Goal: Transaction & Acquisition: Purchase product/service

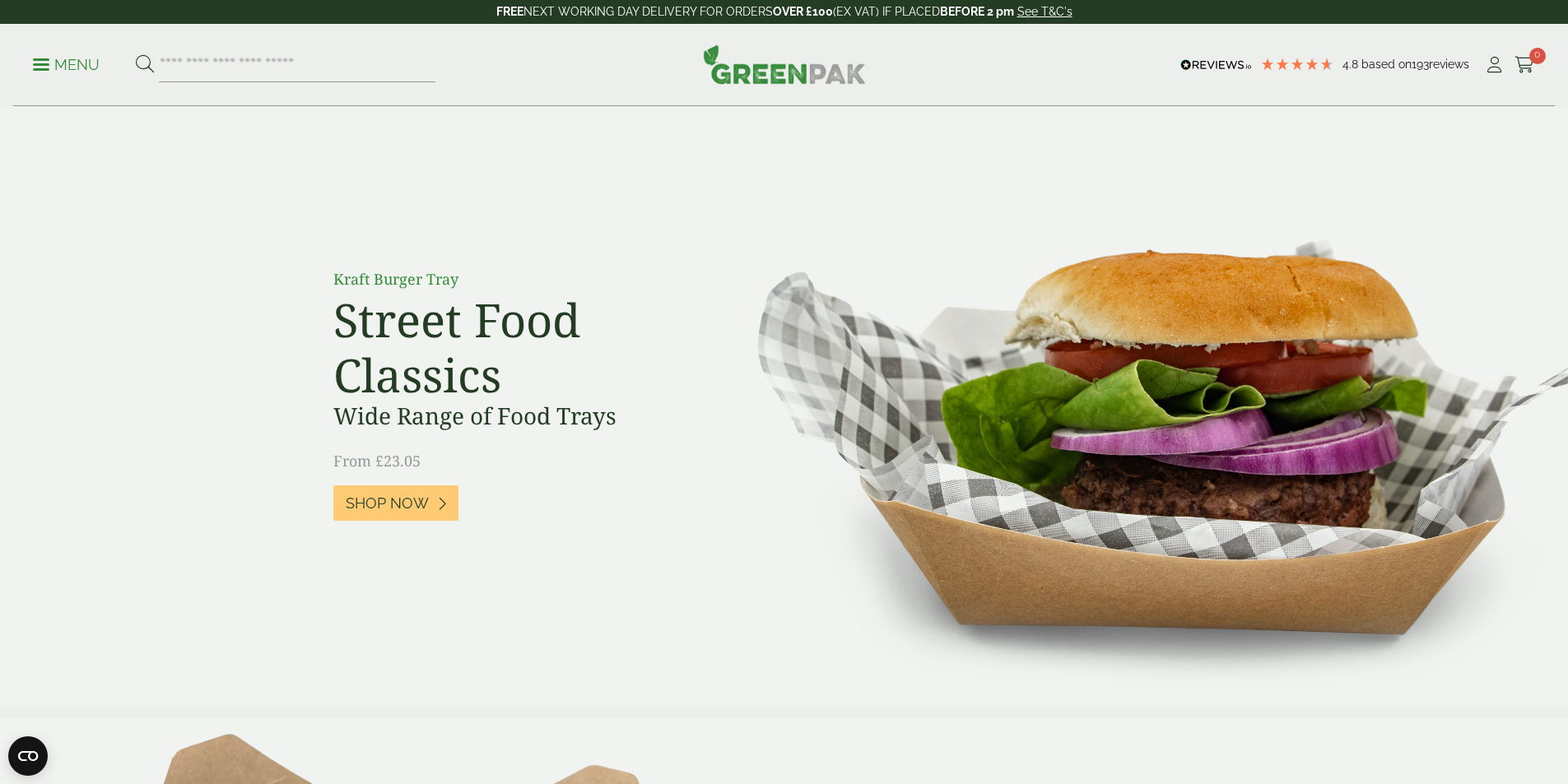
click at [68, 67] on p "Menu" at bounding box center [67, 65] width 67 height 19
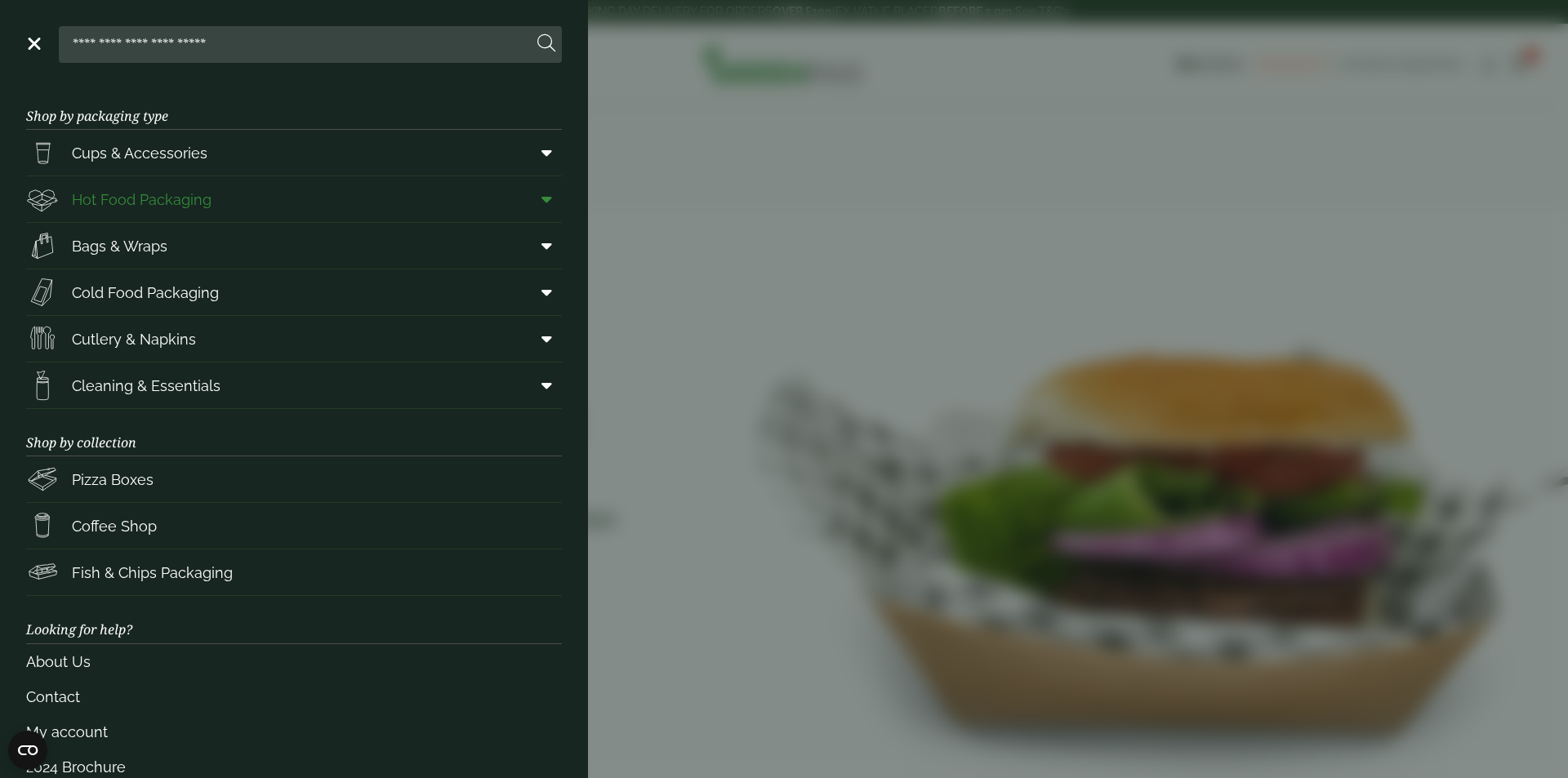
click at [216, 202] on link "Hot Food Packaging" at bounding box center [293, 199] width 536 height 46
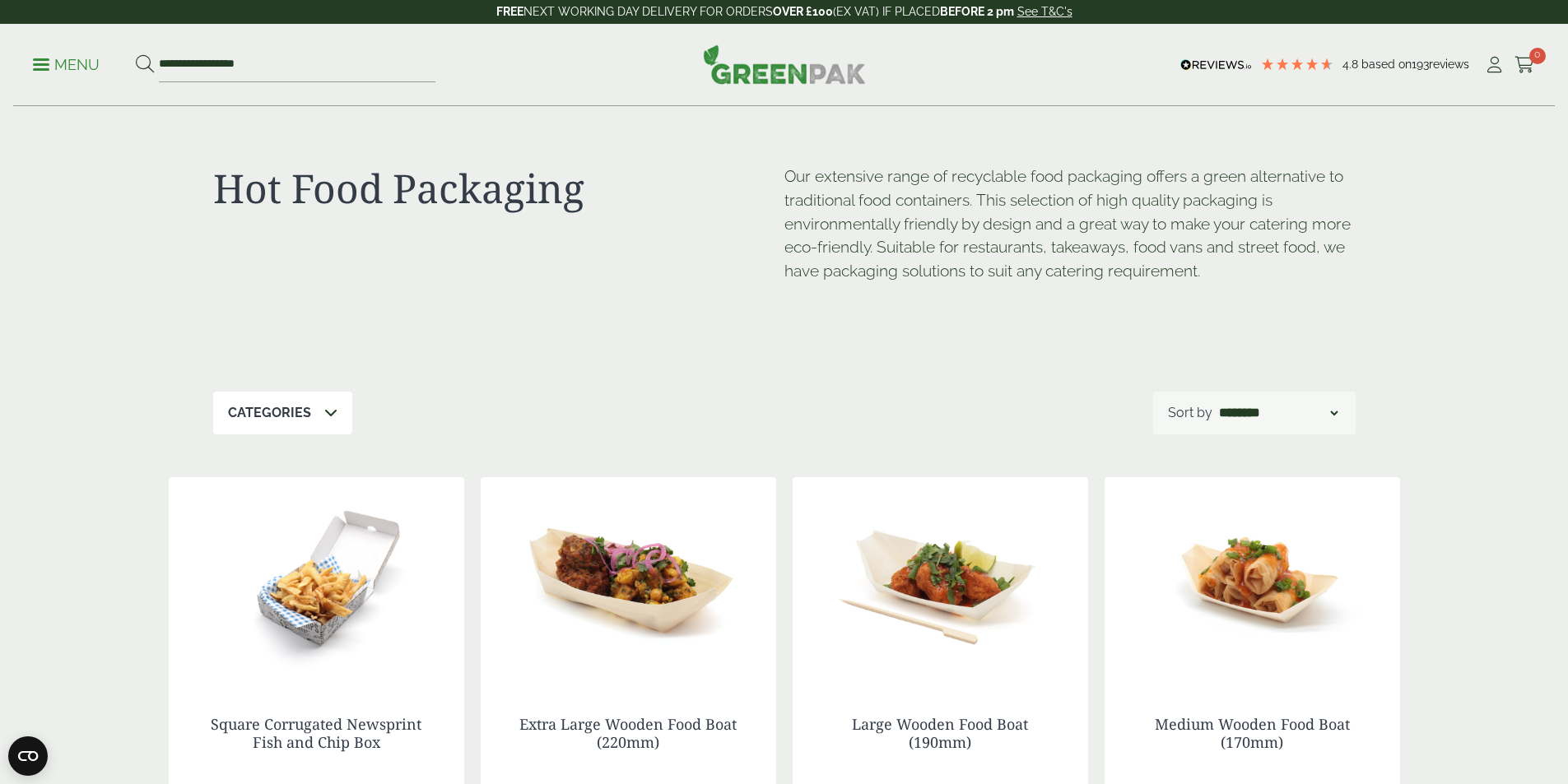
click at [48, 67] on p "Menu" at bounding box center [67, 65] width 67 height 19
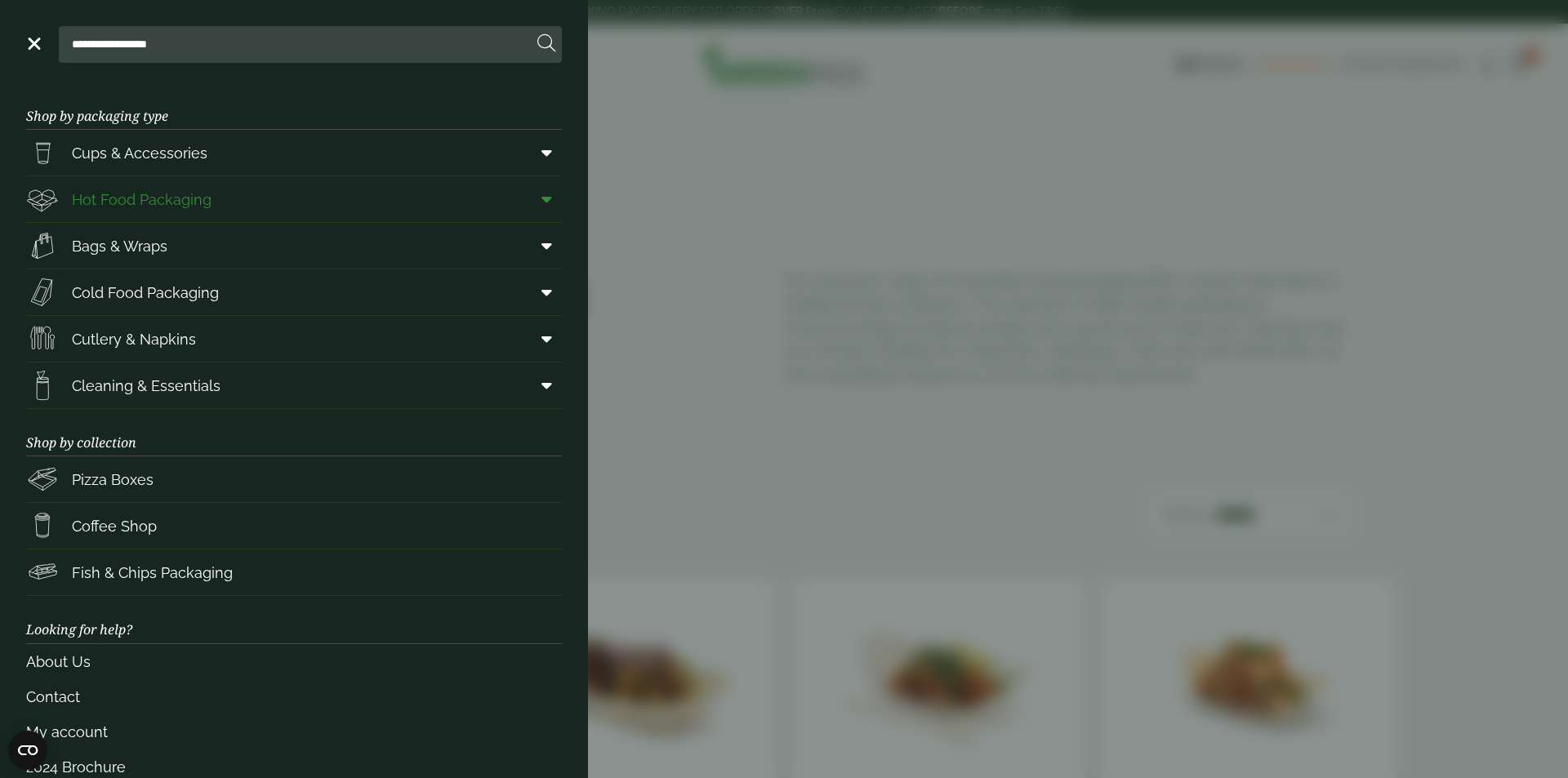
click at [541, 201] on icon at bounding box center [547, 199] width 11 height 17
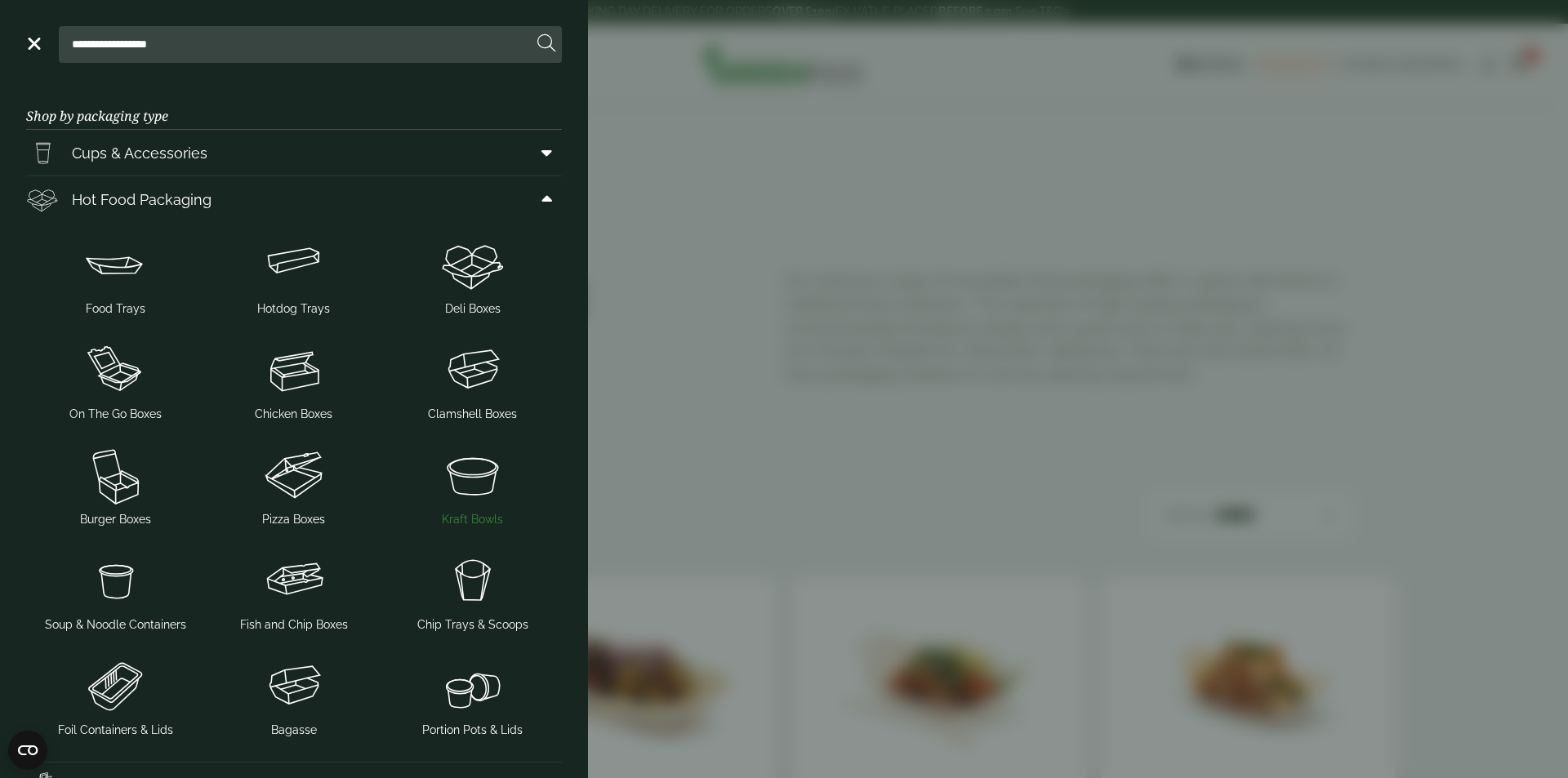
click at [456, 502] on img at bounding box center [472, 475] width 165 height 65
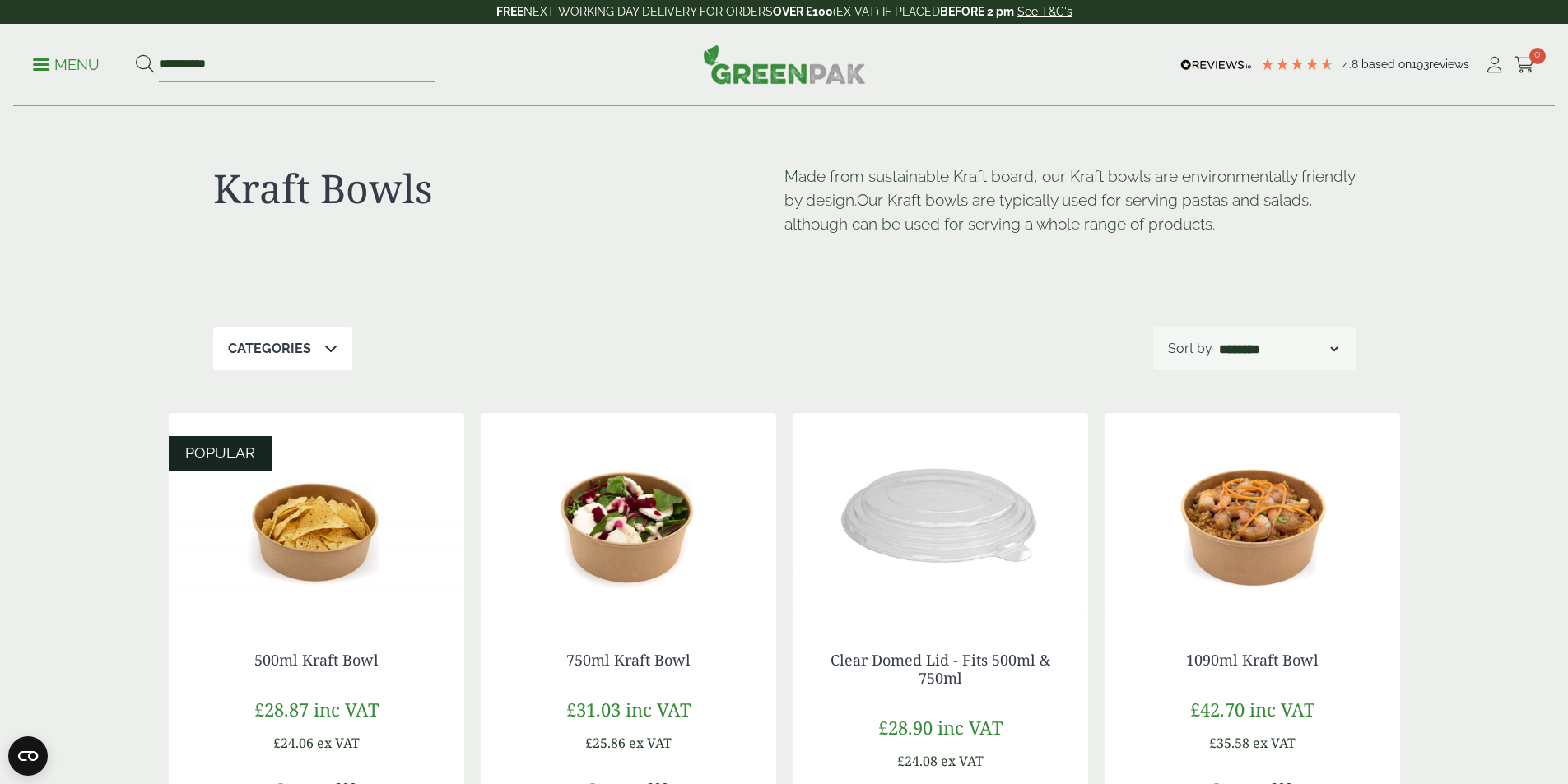
scroll to position [247, 0]
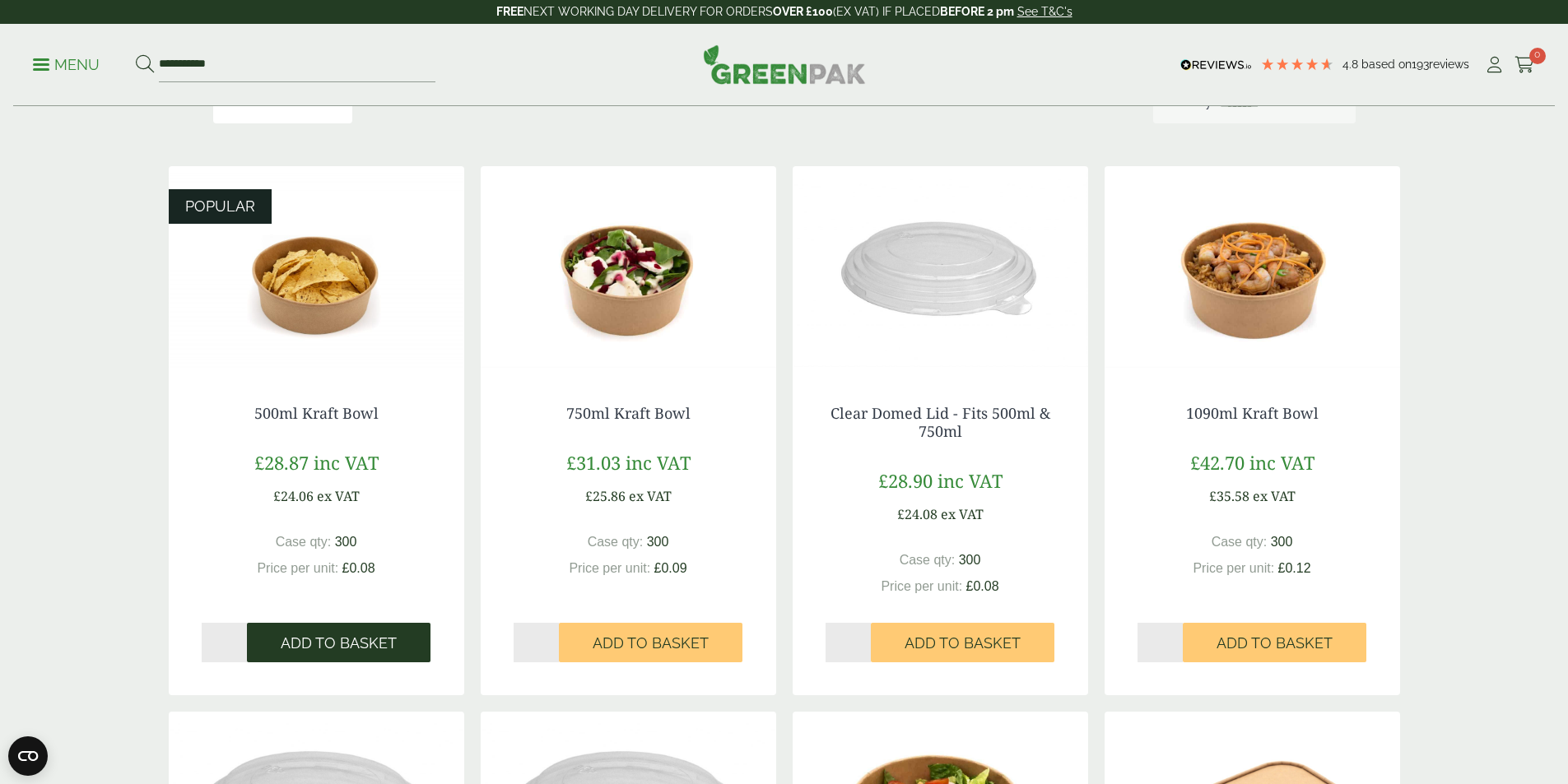
click at [342, 640] on span "Add to Basket" at bounding box center [338, 643] width 116 height 19
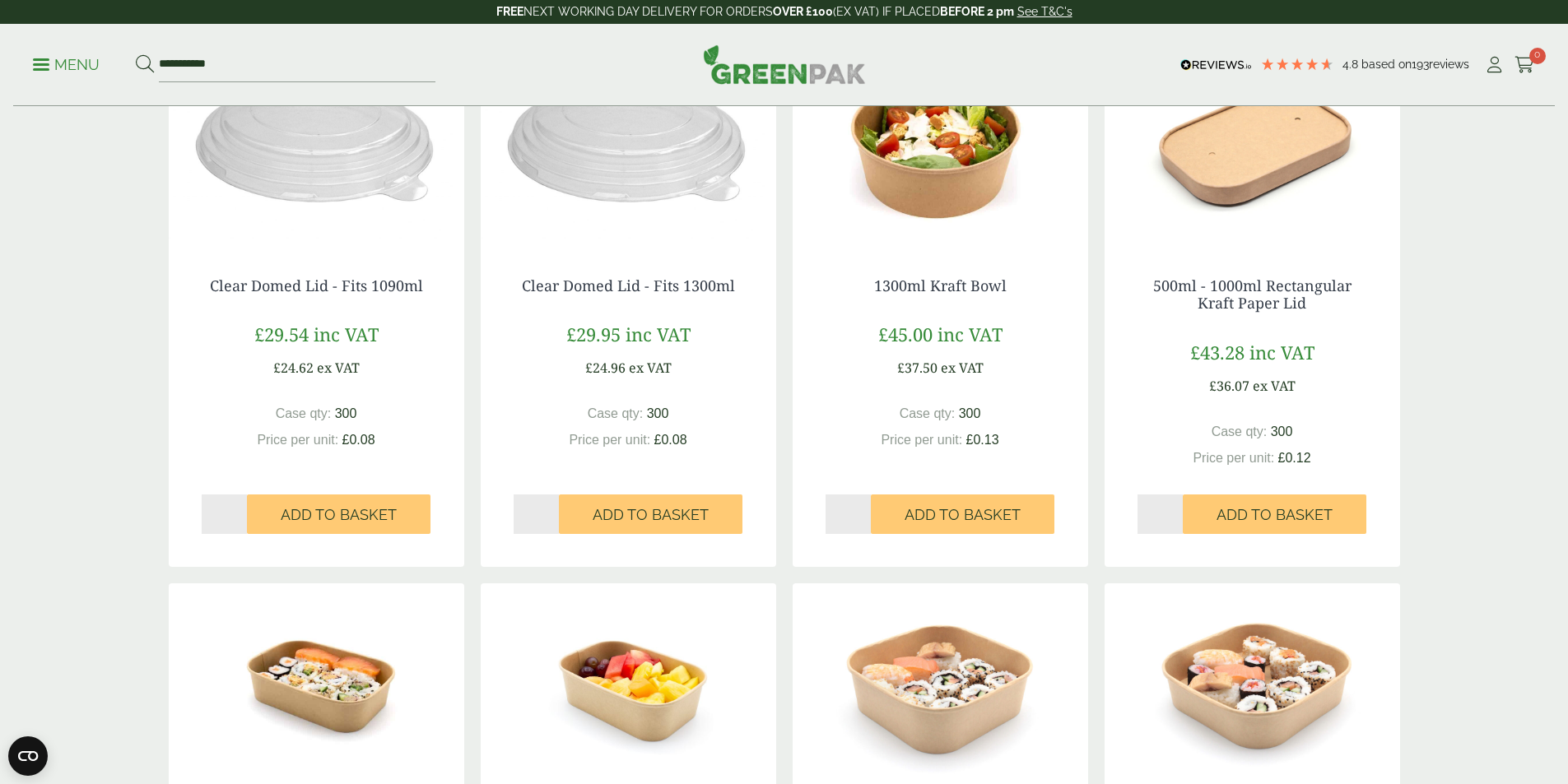
scroll to position [1152, 0]
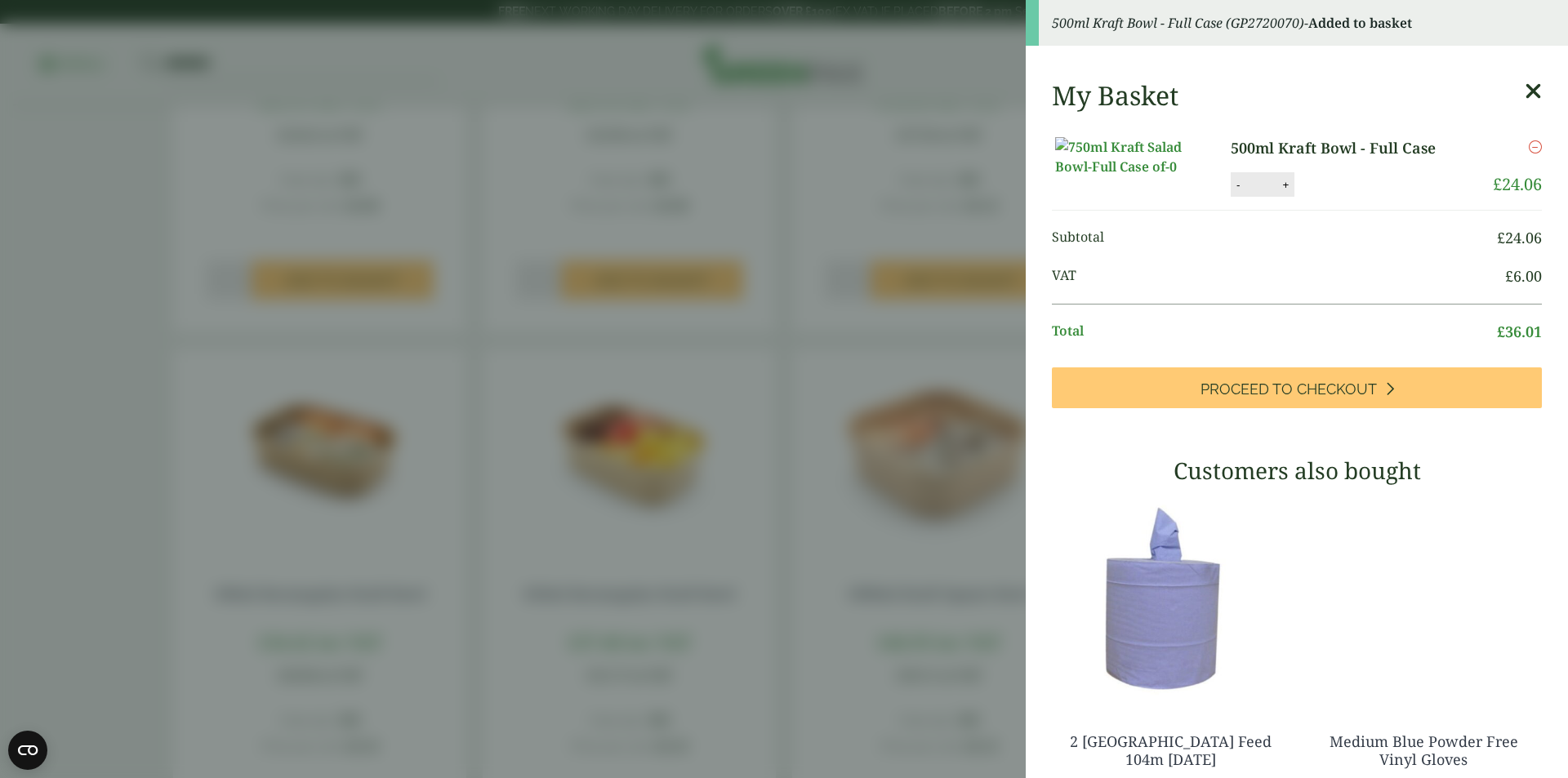
click at [1525, 85] on icon at bounding box center [1533, 91] width 17 height 23
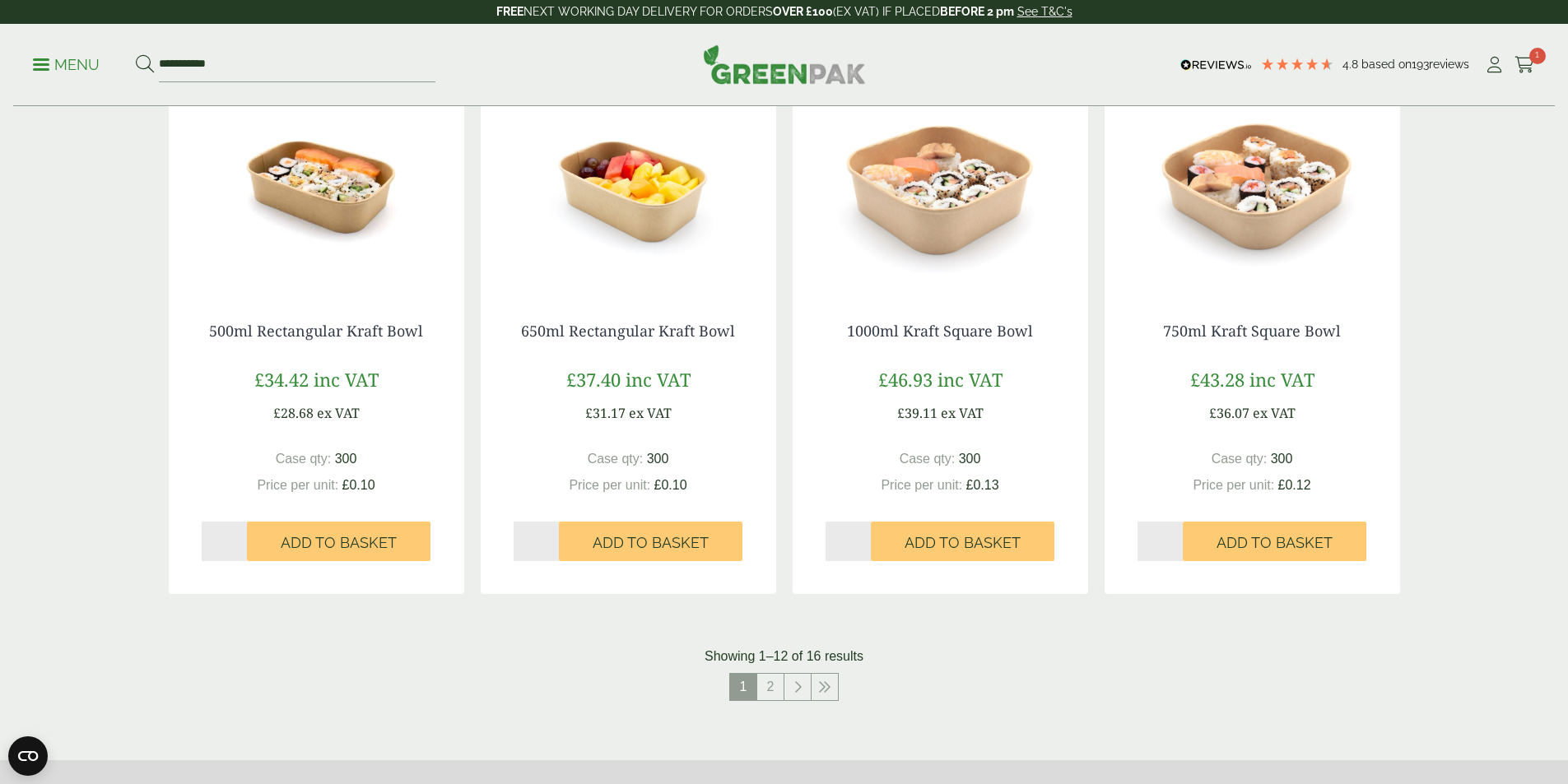
scroll to position [1481, 0]
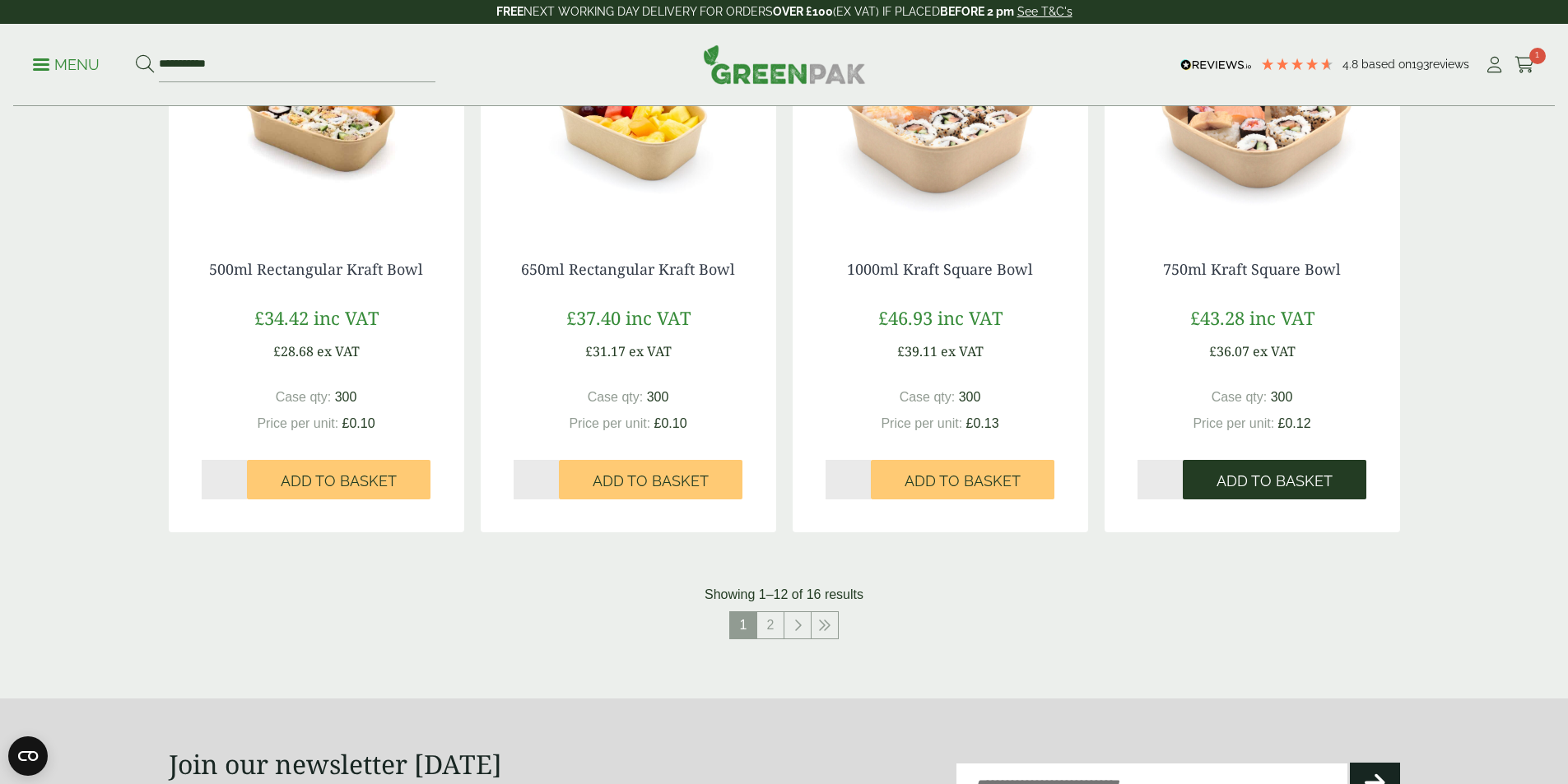
click at [1281, 494] on button "Add to Basket" at bounding box center [1274, 479] width 183 height 40
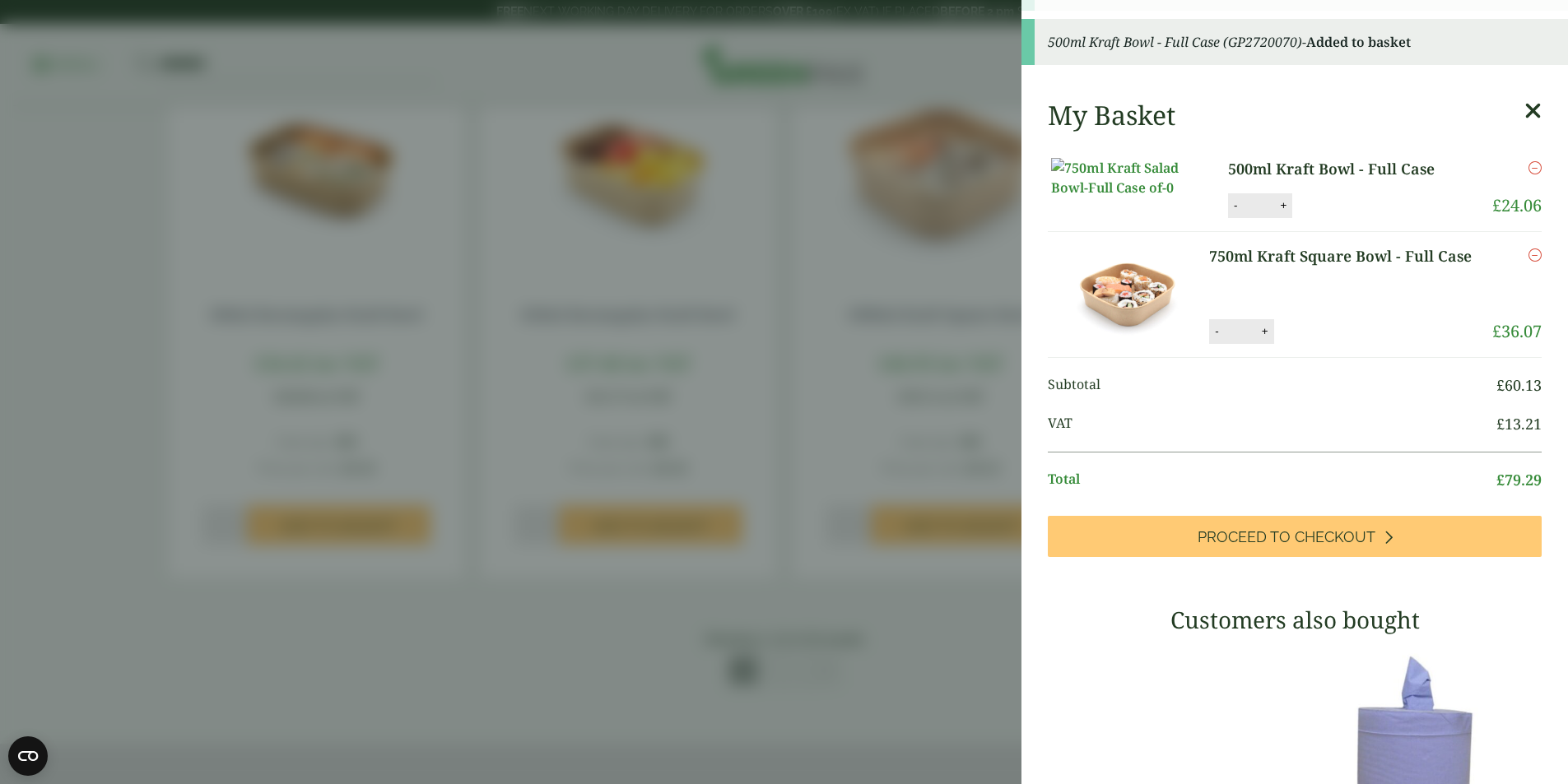
scroll to position [1399, 0]
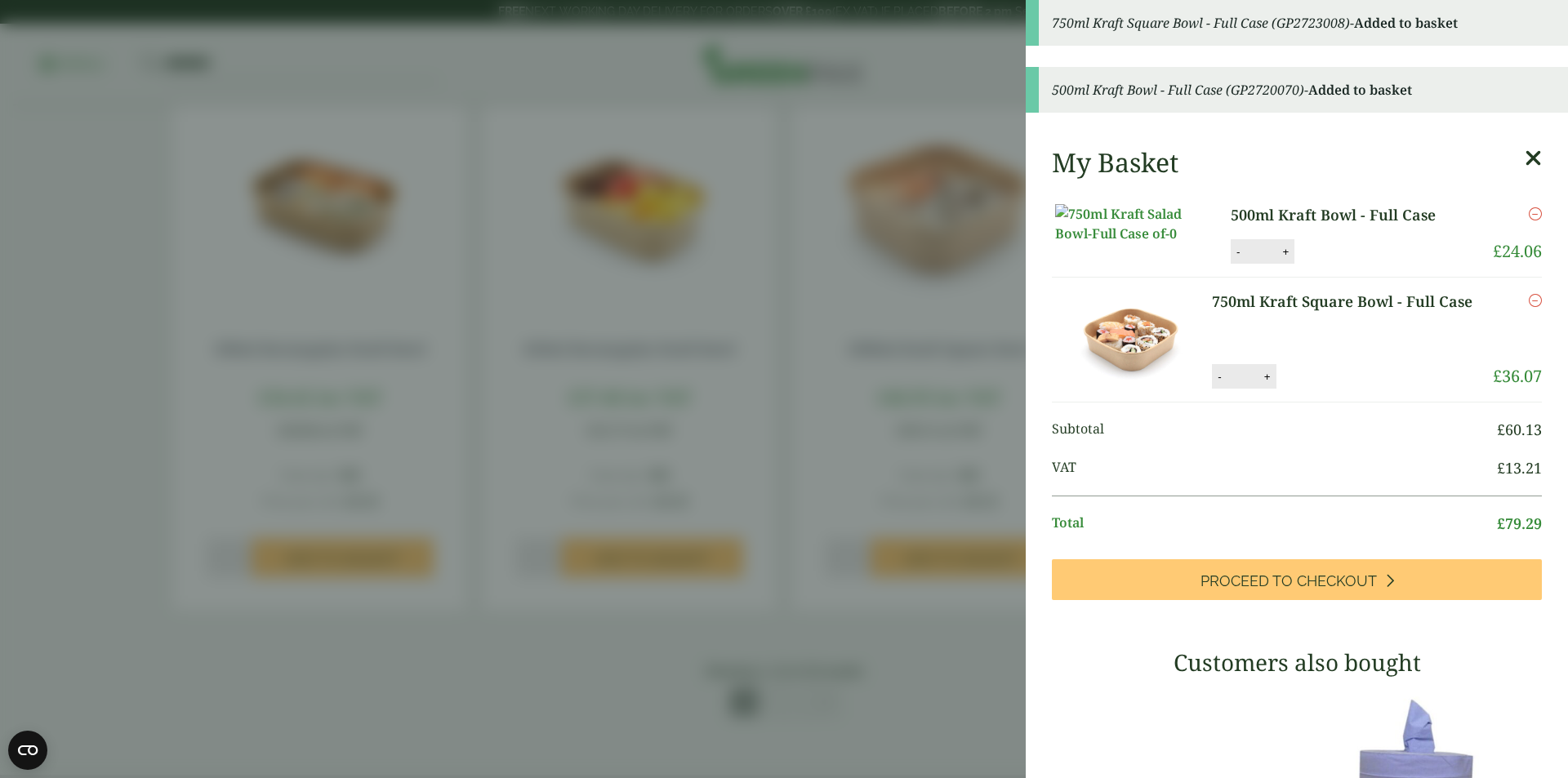
click at [1525, 162] on icon at bounding box center [1533, 158] width 17 height 23
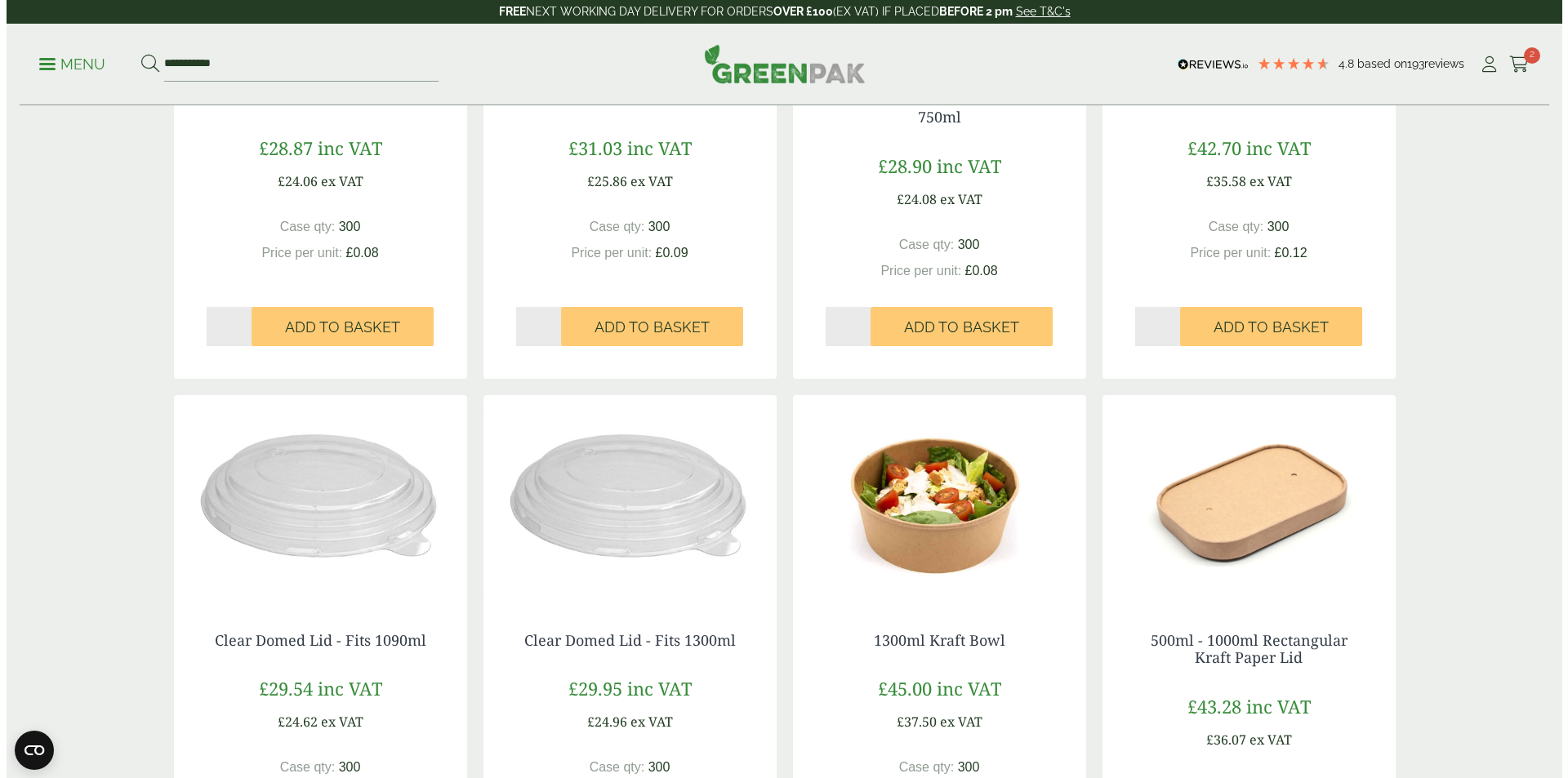
scroll to position [327, 0]
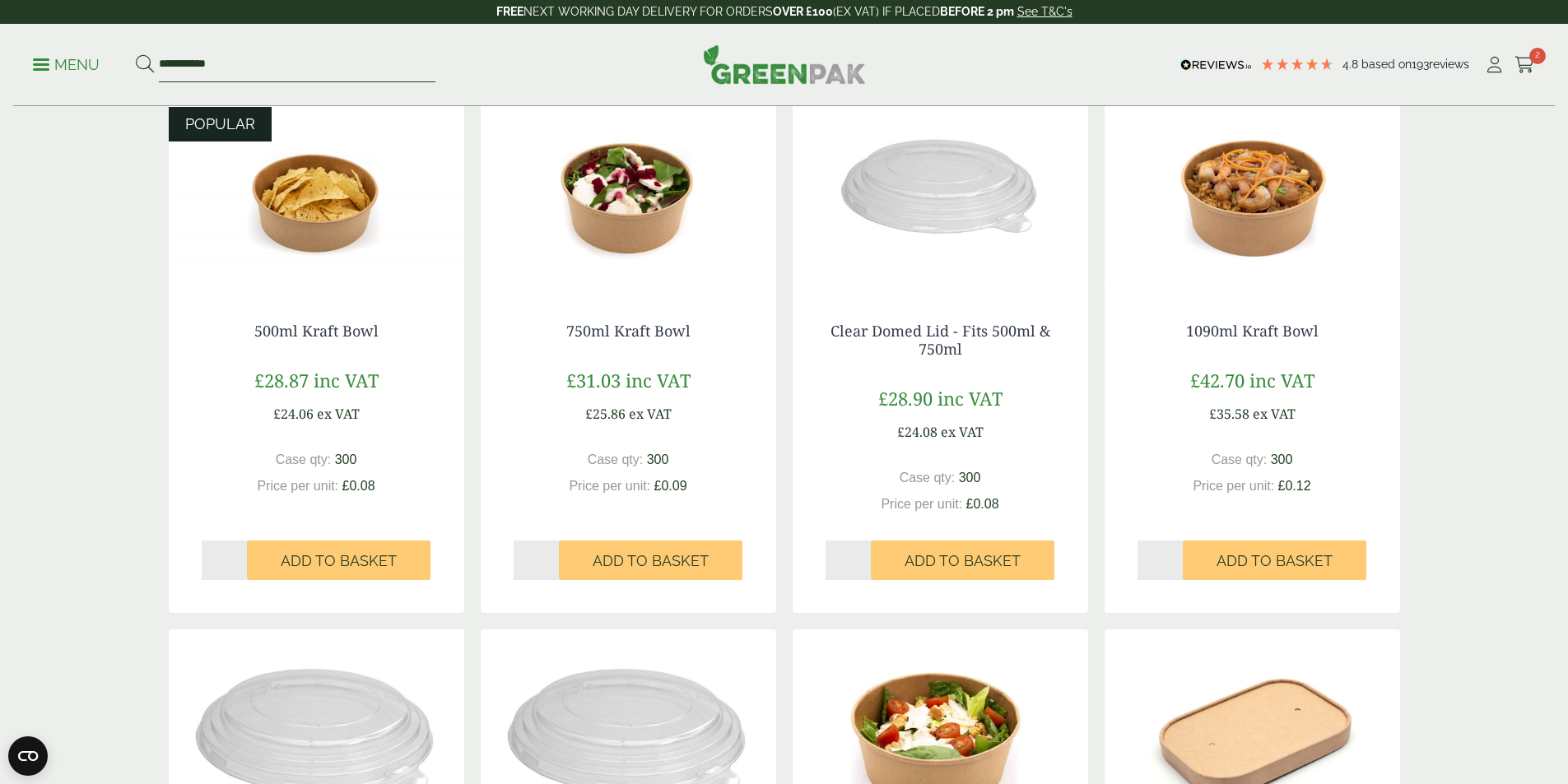
click at [300, 66] on input "**********" at bounding box center [297, 65] width 277 height 34
click at [26, 68] on div "**********" at bounding box center [783, 65] width 1541 height 82
click at [49, 68] on link "Menu" at bounding box center [67, 64] width 67 height 17
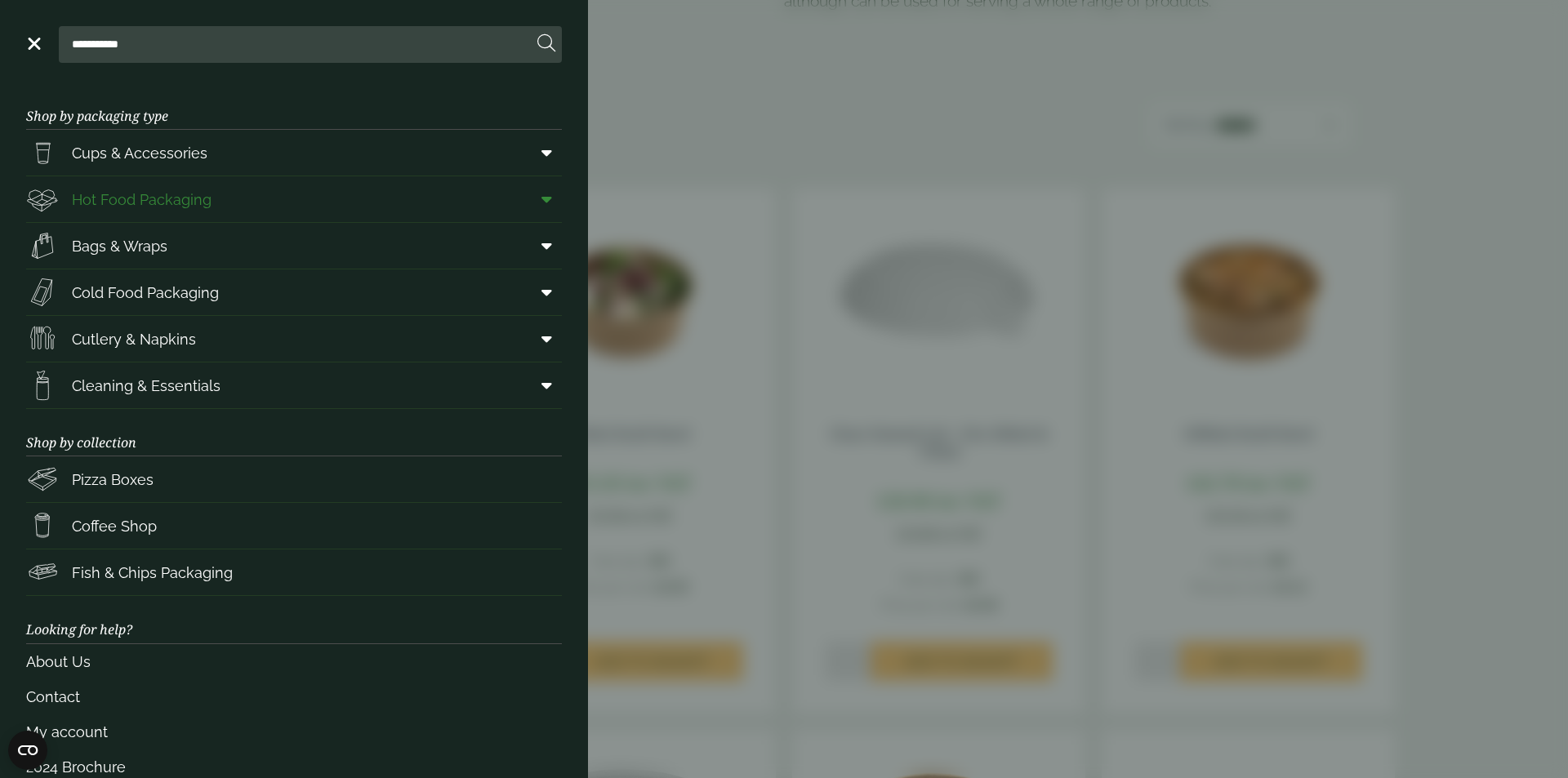
click at [541, 197] on icon at bounding box center [547, 199] width 11 height 17
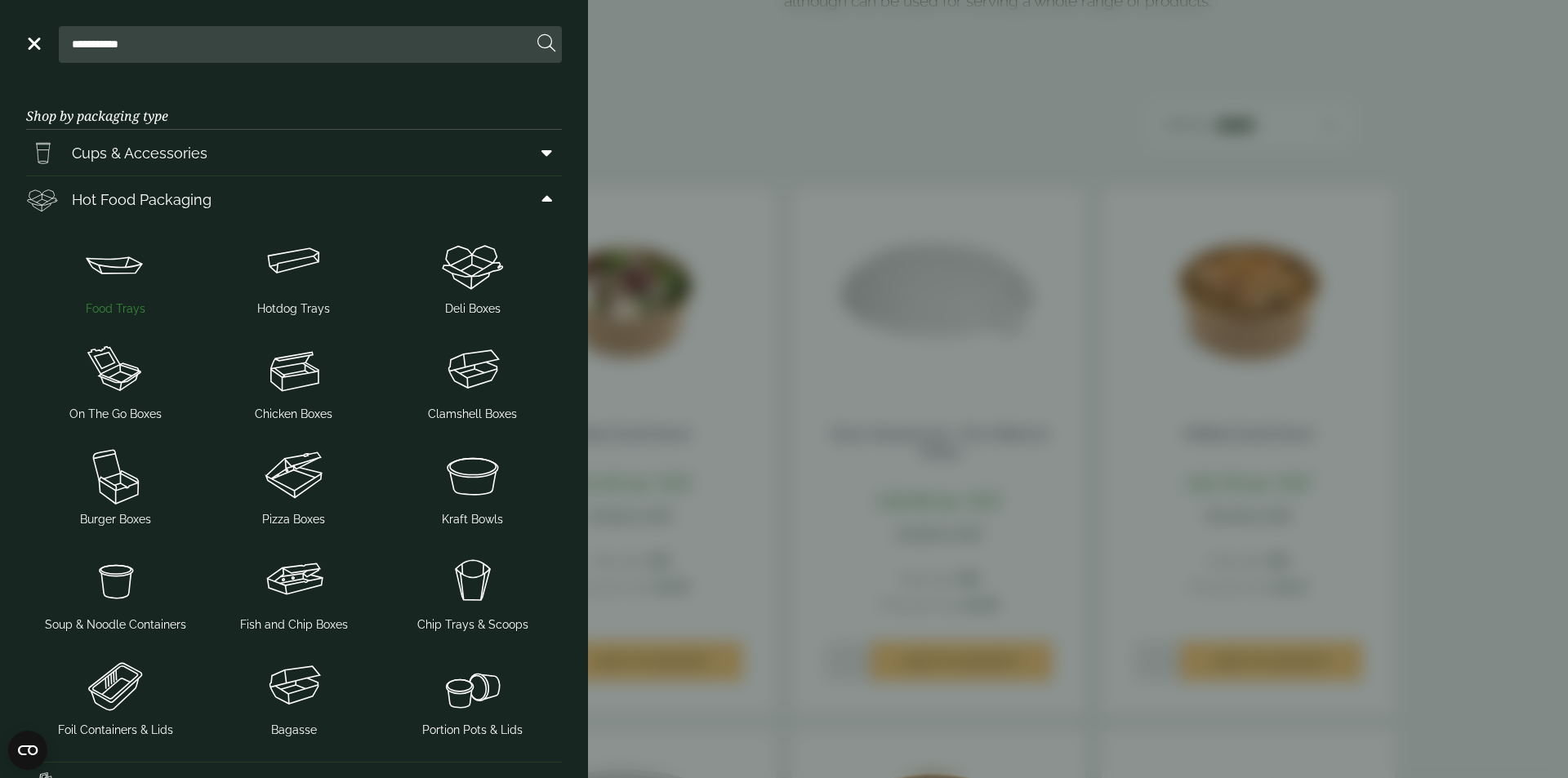
click at [111, 281] on img at bounding box center [116, 264] width 165 height 65
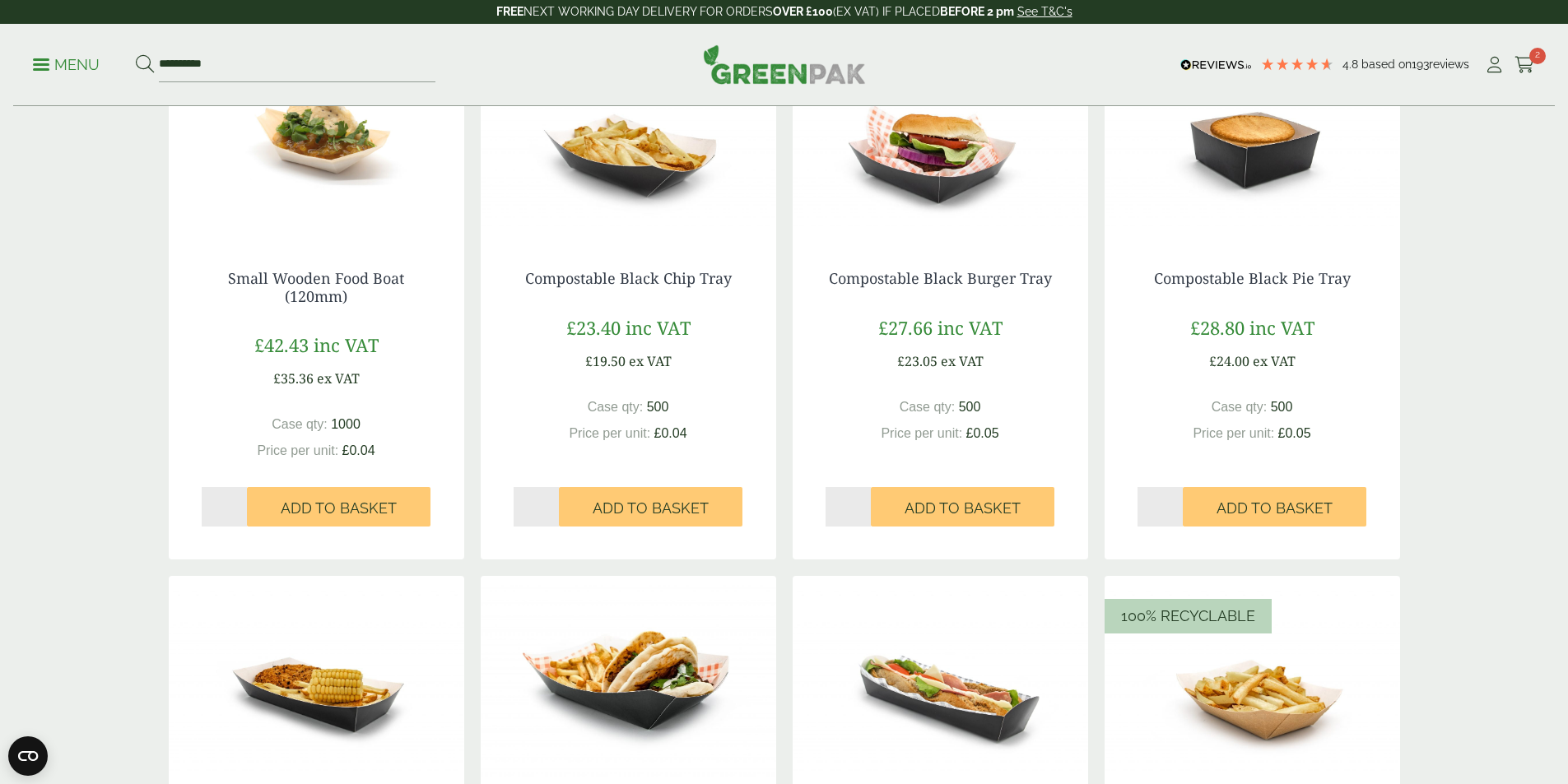
scroll to position [980, 0]
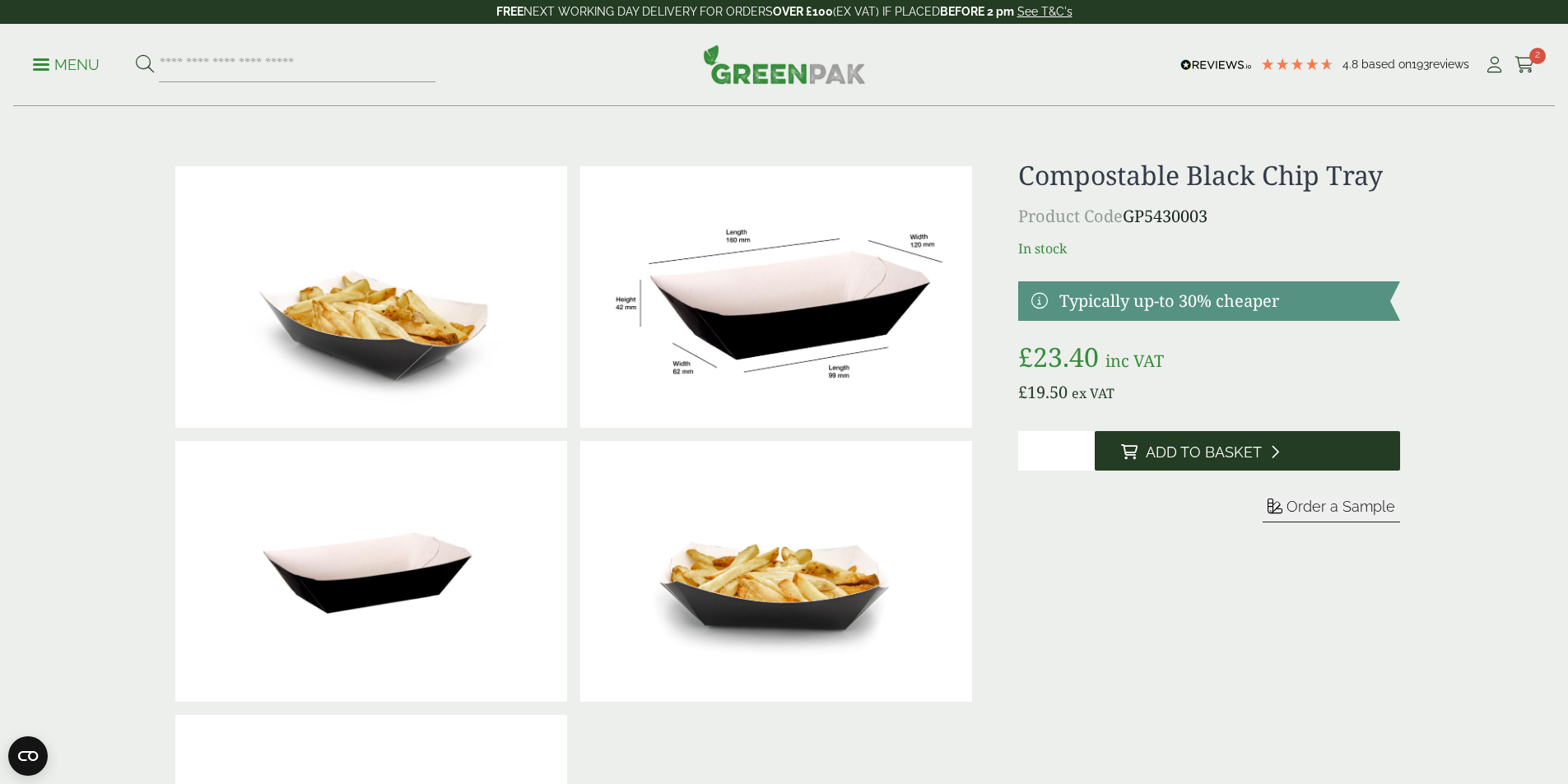
click at [1202, 435] on button "Add to Basket" at bounding box center [1247, 451] width 305 height 40
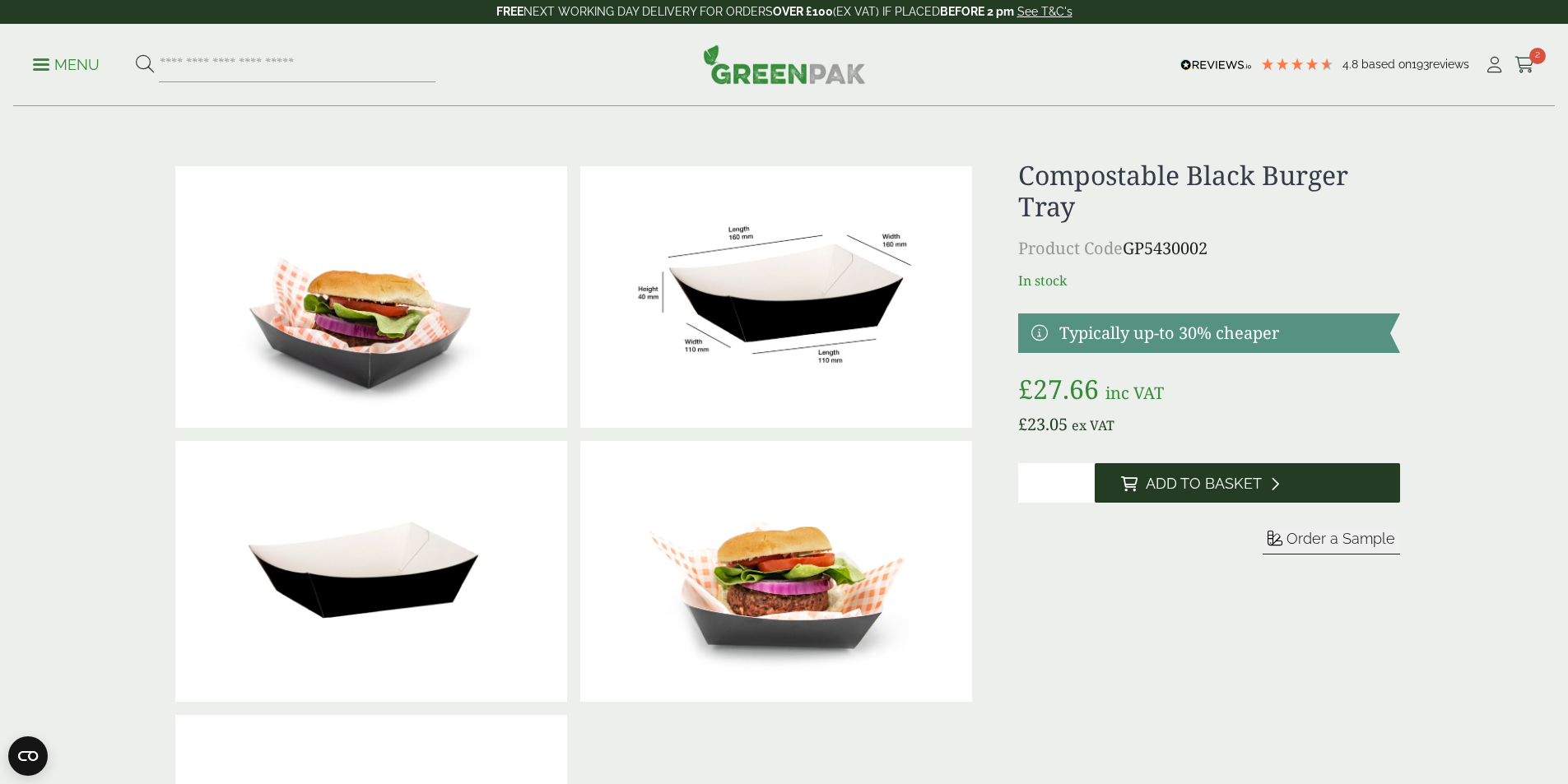
click at [1212, 479] on span "Add to Basket" at bounding box center [1202, 484] width 116 height 19
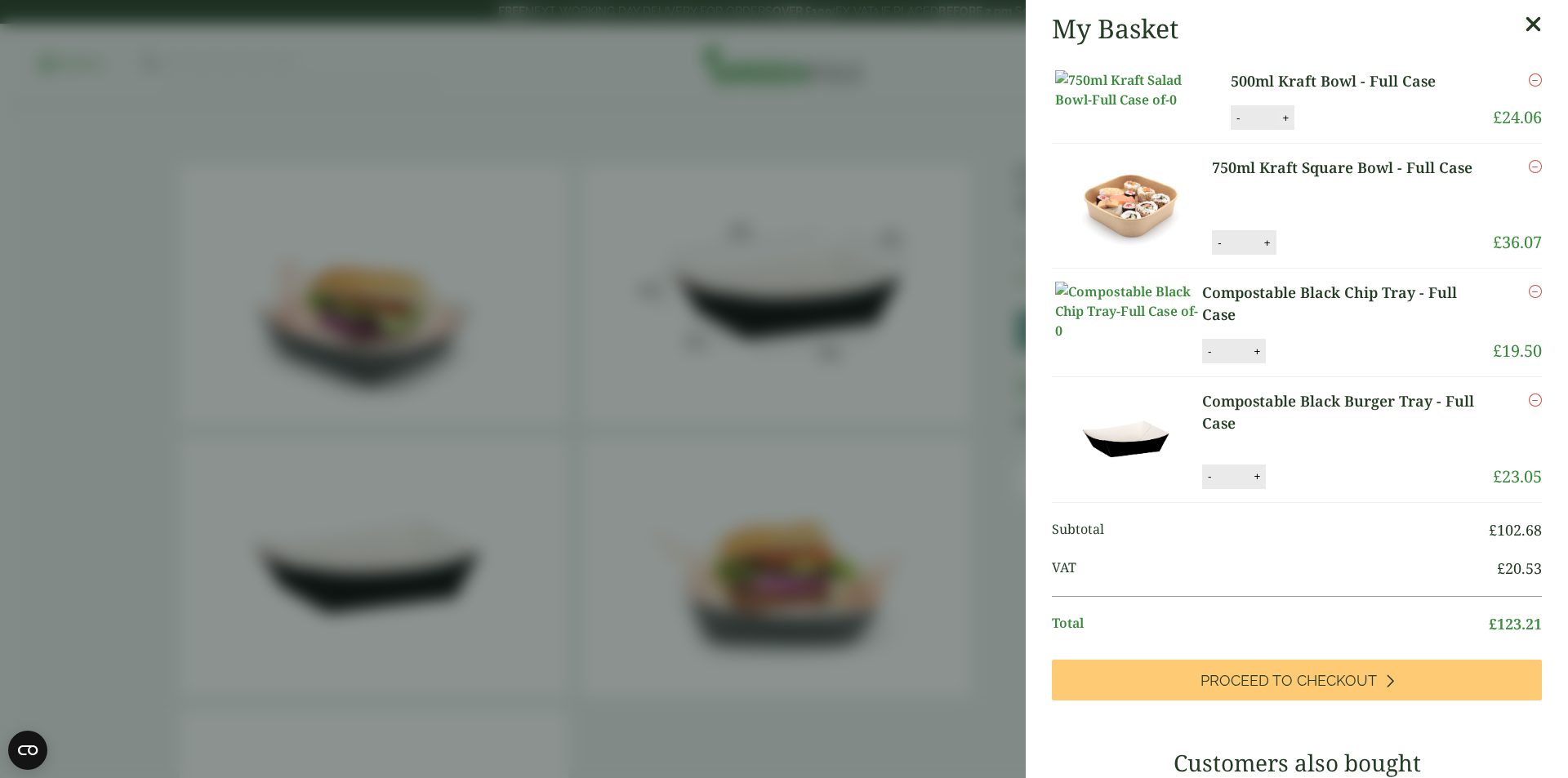
click at [1278, 125] on button "+" at bounding box center [1285, 118] width 17 height 14
type input "*"
click at [1312, 130] on button "Update" at bounding box center [1338, 118] width 82 height 25
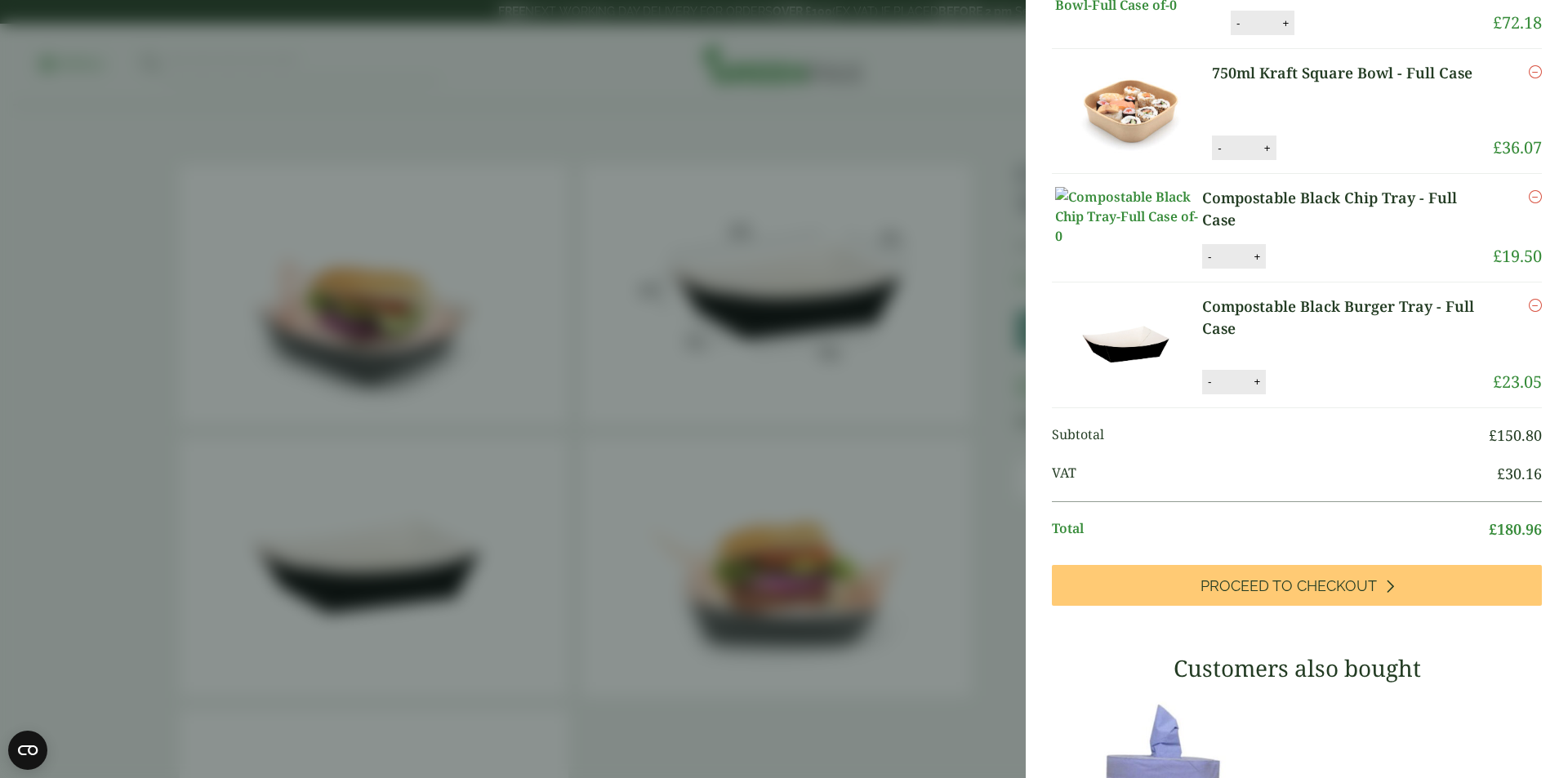
scroll to position [163, 0]
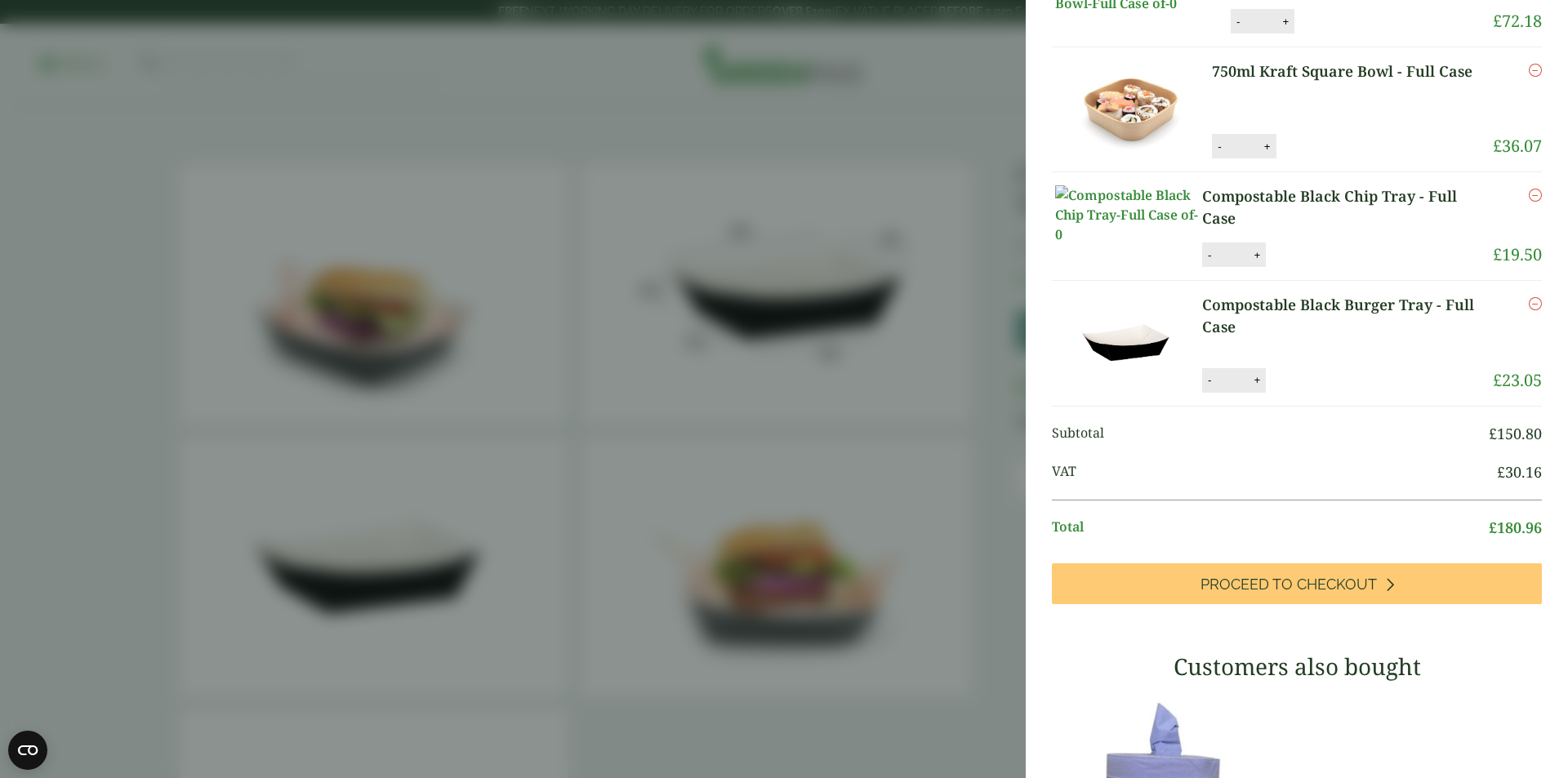
click at [1260, 262] on button "+" at bounding box center [1257, 254] width 17 height 14
click at [1259, 262] on button "+" at bounding box center [1257, 254] width 17 height 14
type input "*"
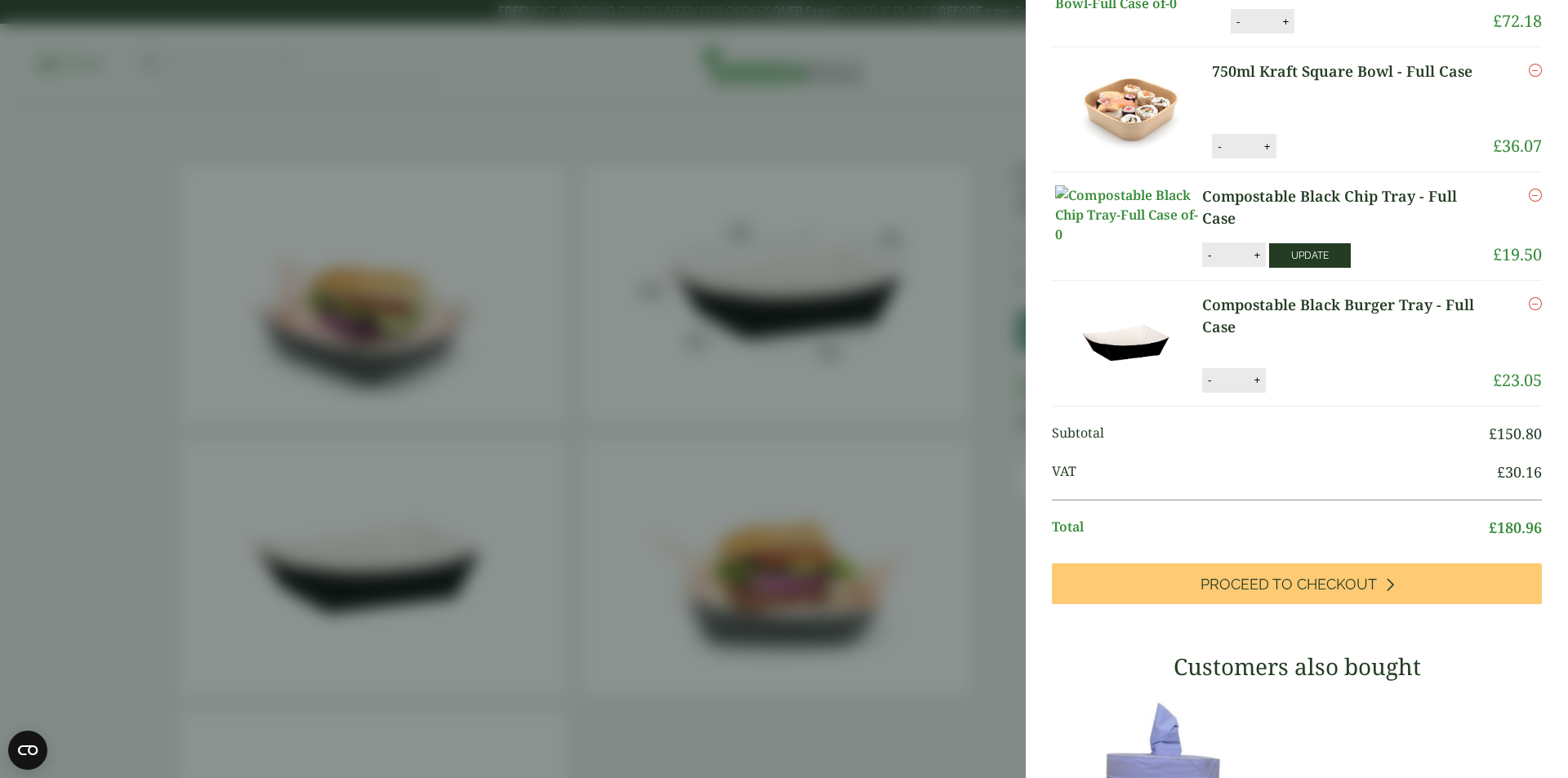
click at [1326, 268] on button "Update" at bounding box center [1310, 255] width 82 height 25
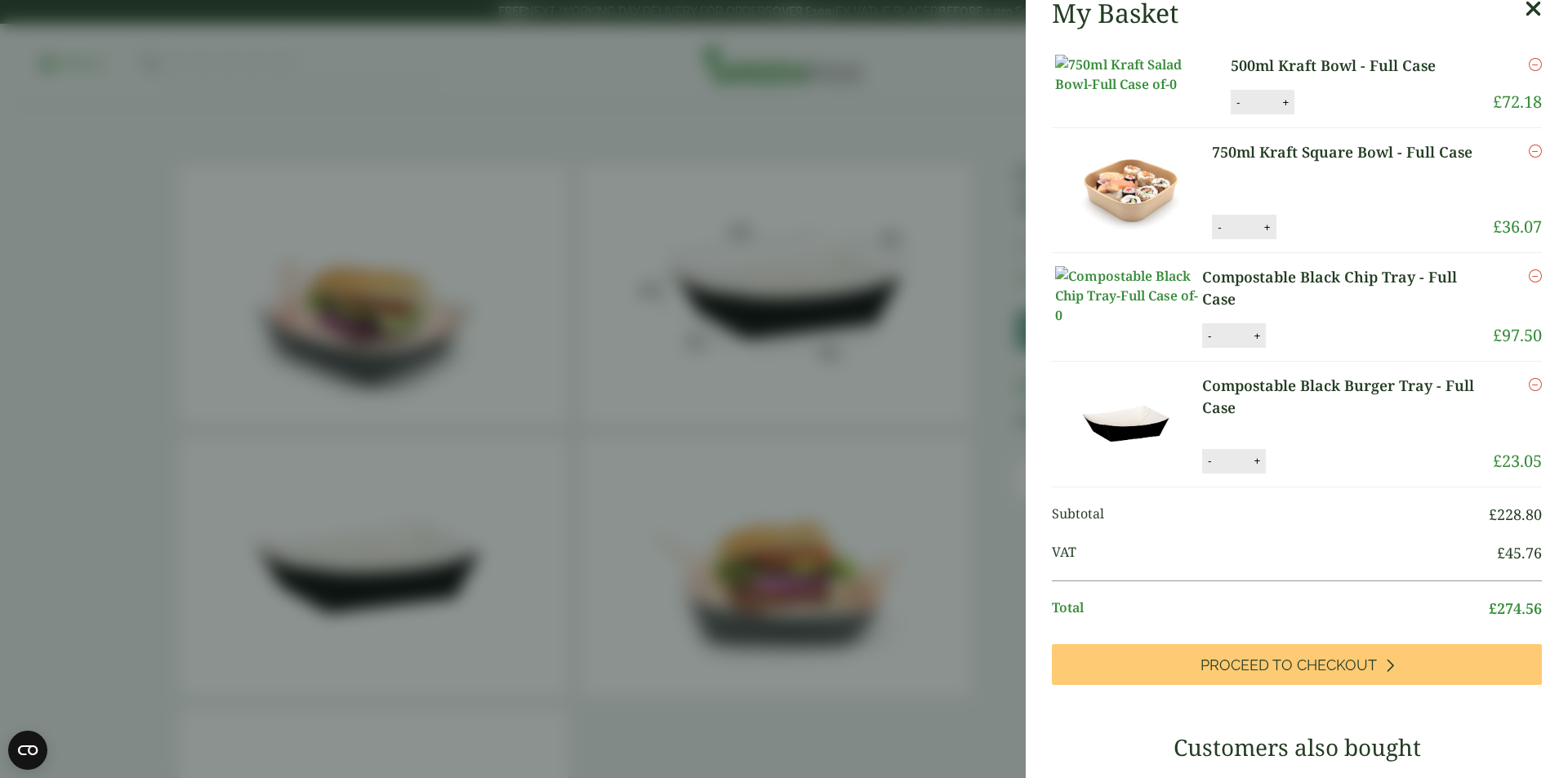
scroll to position [0, 0]
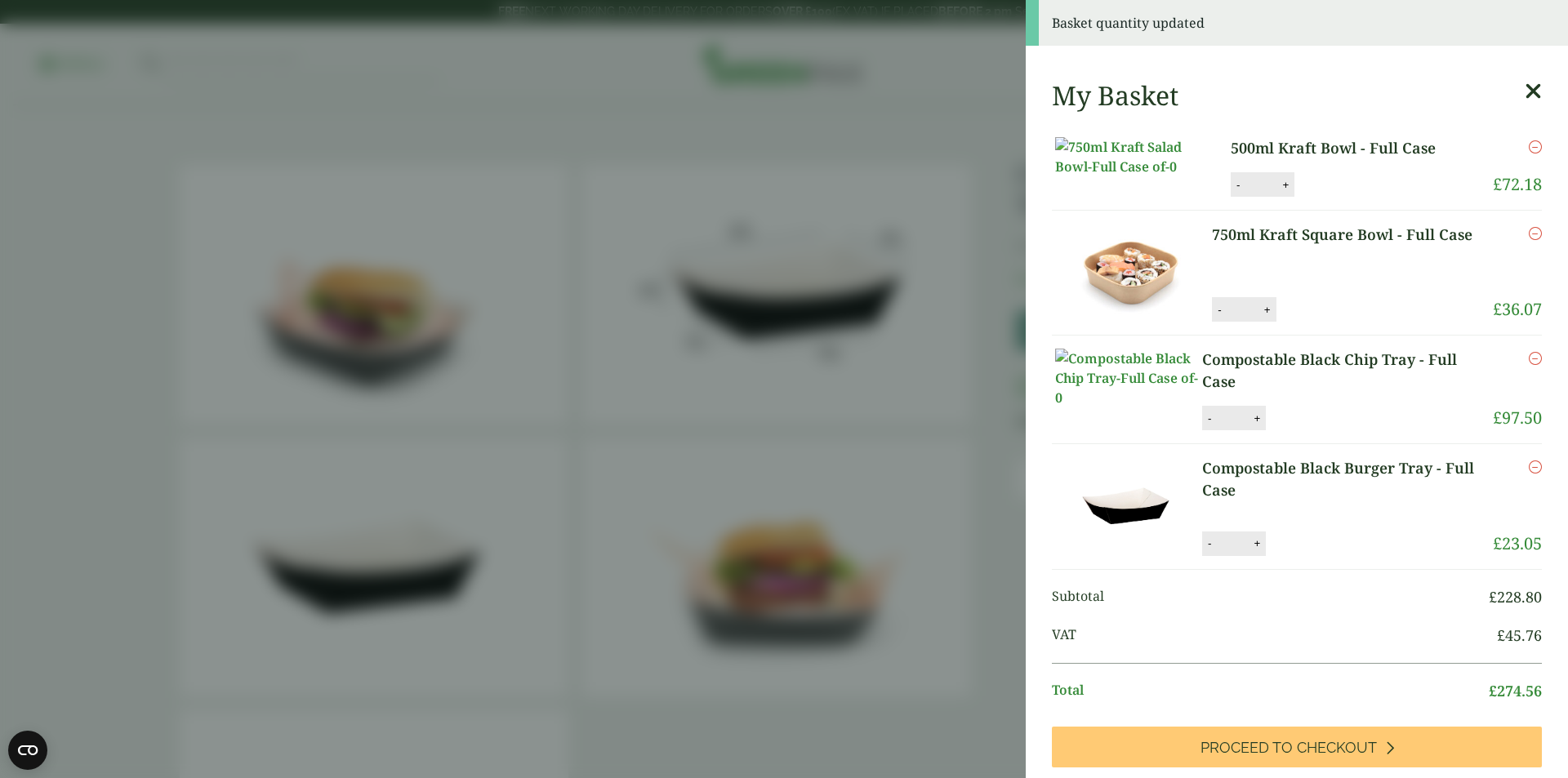
click at [1235, 561] on input "*" at bounding box center [1233, 543] width 33 height 34
type input "**"
click at [1327, 556] on div "Compostable Black Burger Tray - Full Case quantity - ** + Update" at bounding box center [1327, 544] width 250 height 25
click at [1325, 556] on button "Update" at bounding box center [1310, 544] width 82 height 25
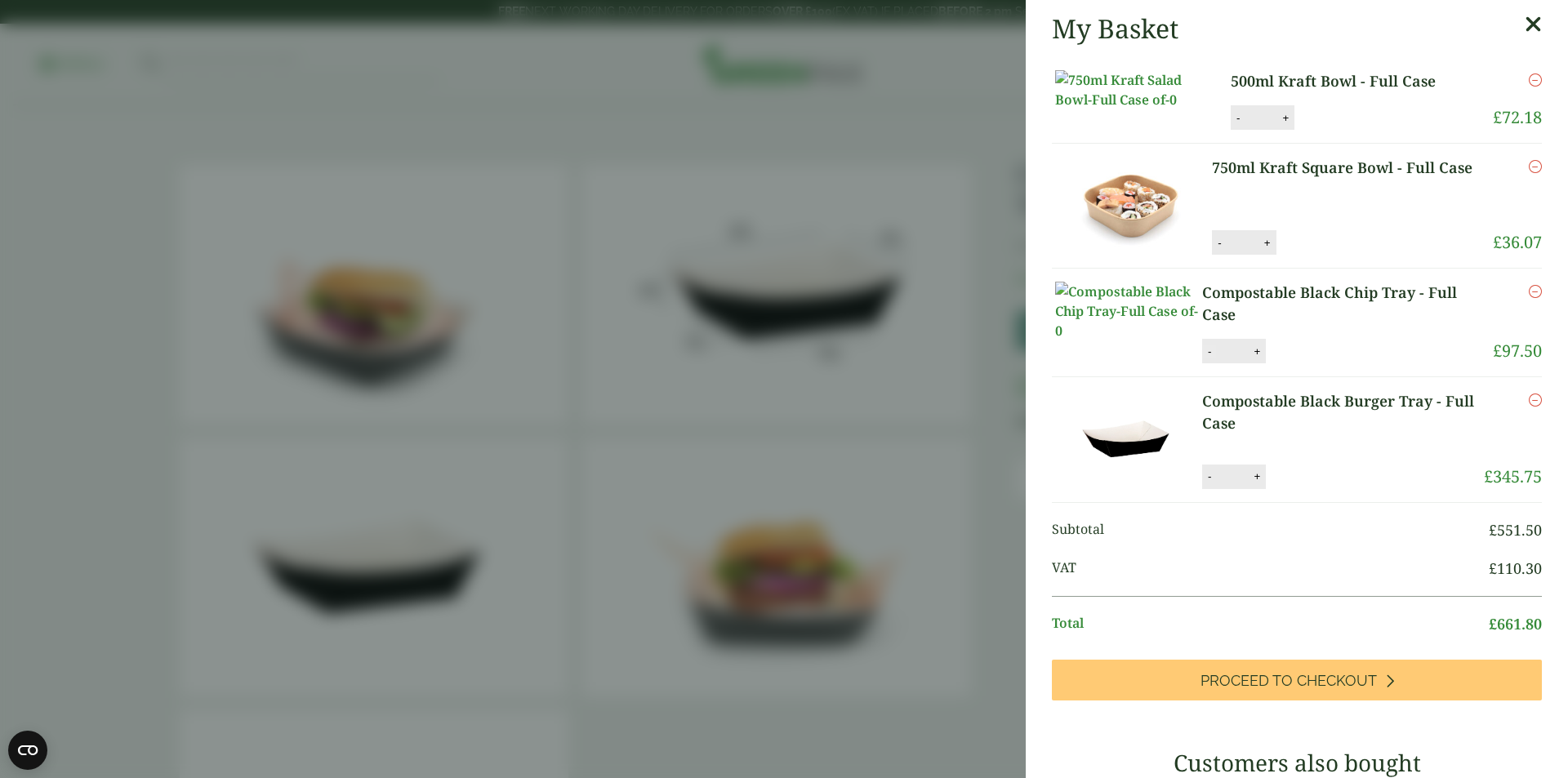
click at [1212, 358] on button "-" at bounding box center [1209, 351] width 13 height 14
type input "*"
click at [1312, 364] on button "Update" at bounding box center [1310, 352] width 82 height 25
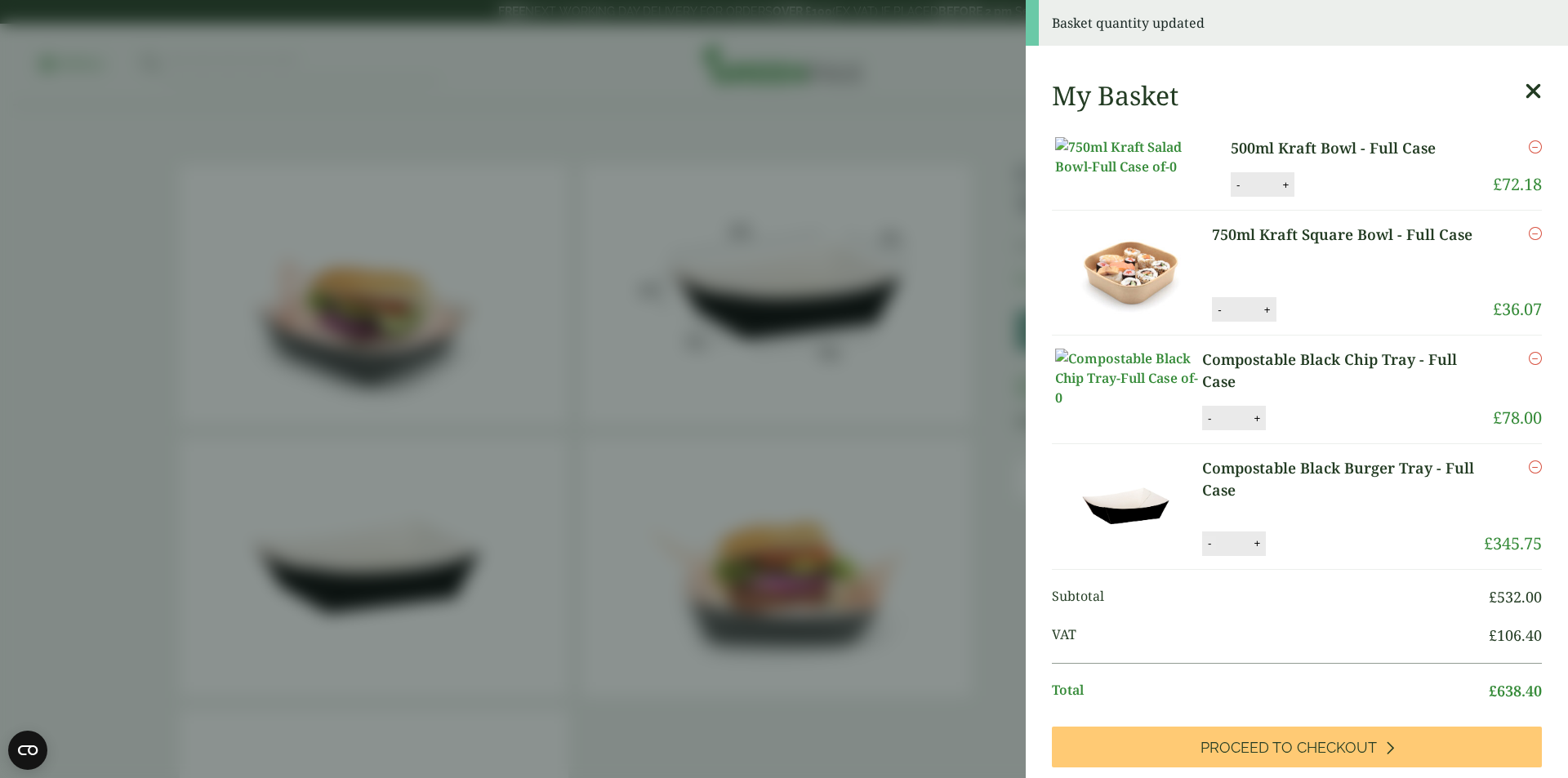
click at [1210, 550] on button "-" at bounding box center [1209, 543] width 13 height 14
click at [1216, 561] on input "**" at bounding box center [1233, 543] width 33 height 34
click at [1202, 550] on button "-" at bounding box center [1209, 543] width 13 height 14
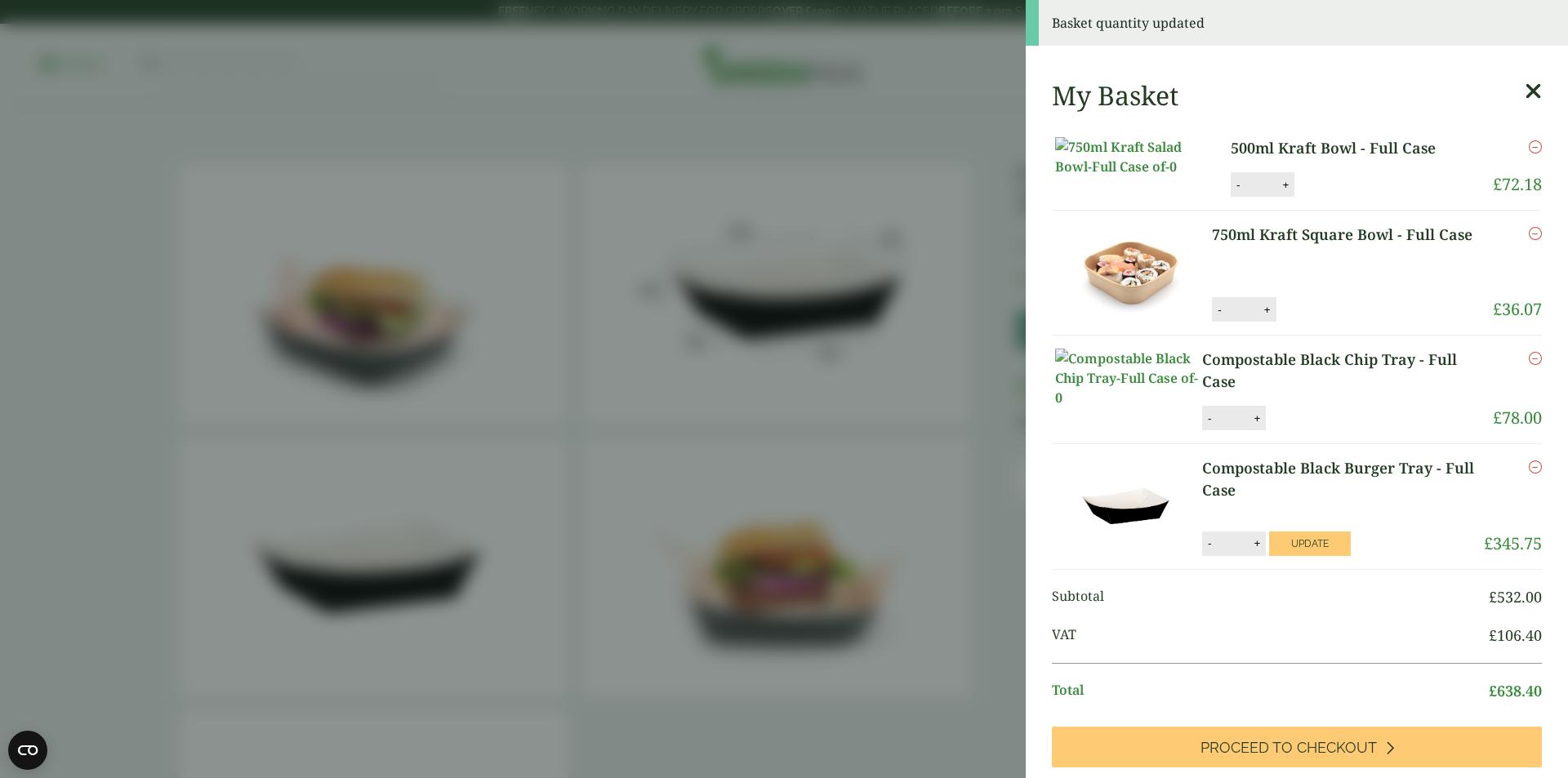
click at [1202, 550] on button "-" at bounding box center [1209, 543] width 13 height 14
type input "**"
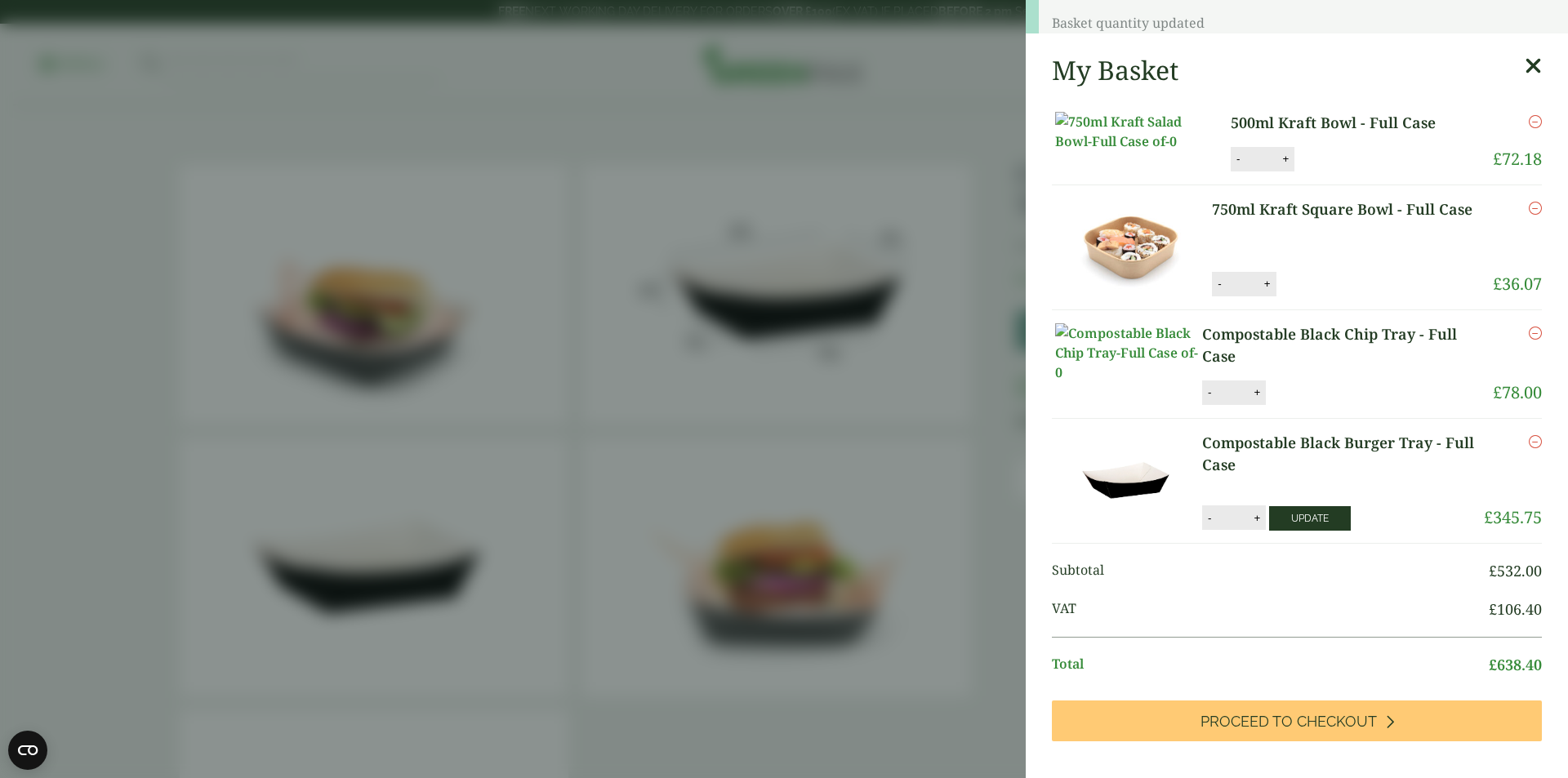
click at [1294, 582] on span "Subtotal" at bounding box center [1270, 571] width 437 height 22
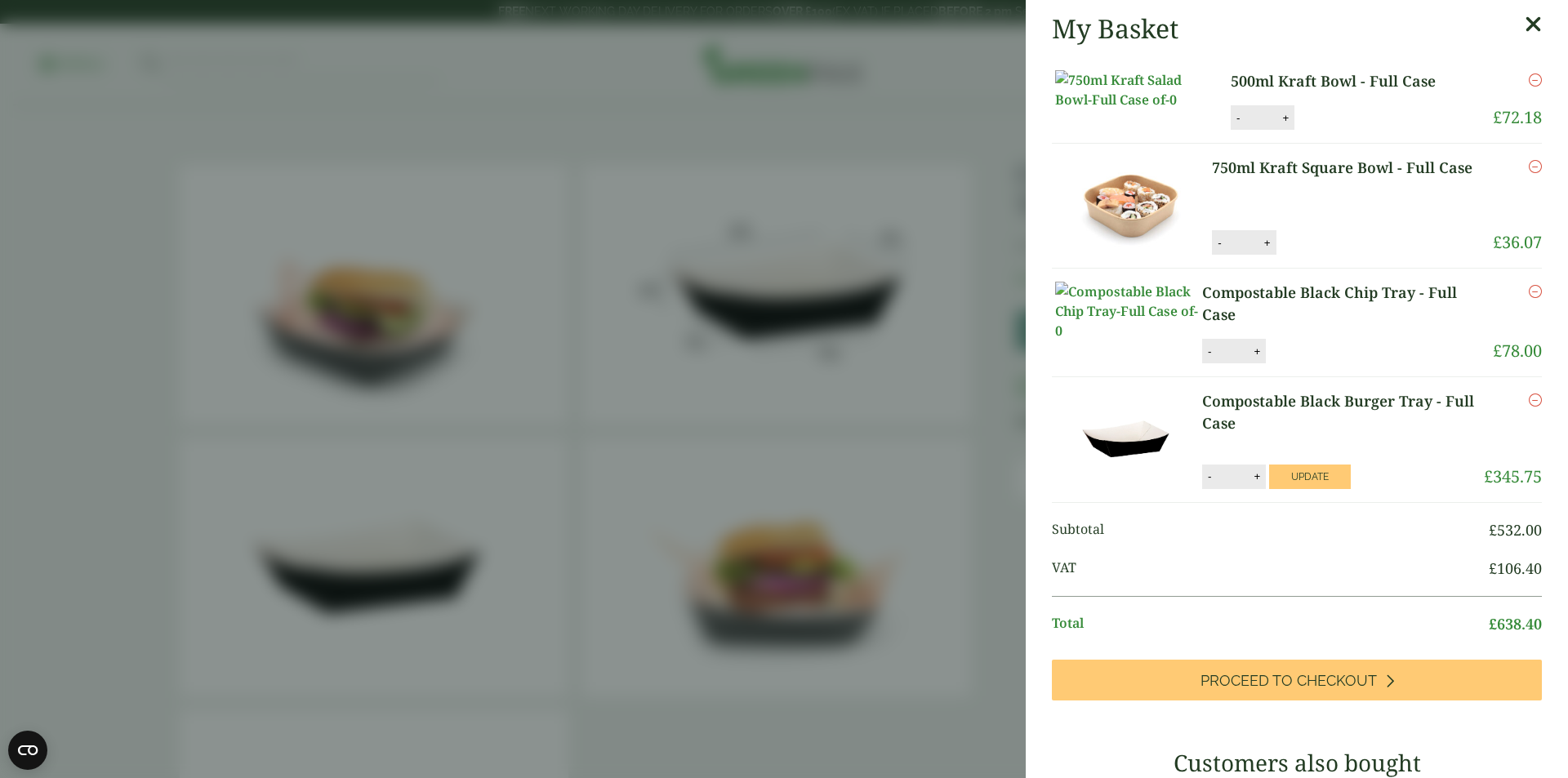
click at [1319, 502] on li "Compostable Black Burger Tray - Full Case Compostable Black Burger Tray - Full …" at bounding box center [1296, 440] width 490 height 125
click at [1309, 490] on button "Update" at bounding box center [1310, 477] width 82 height 25
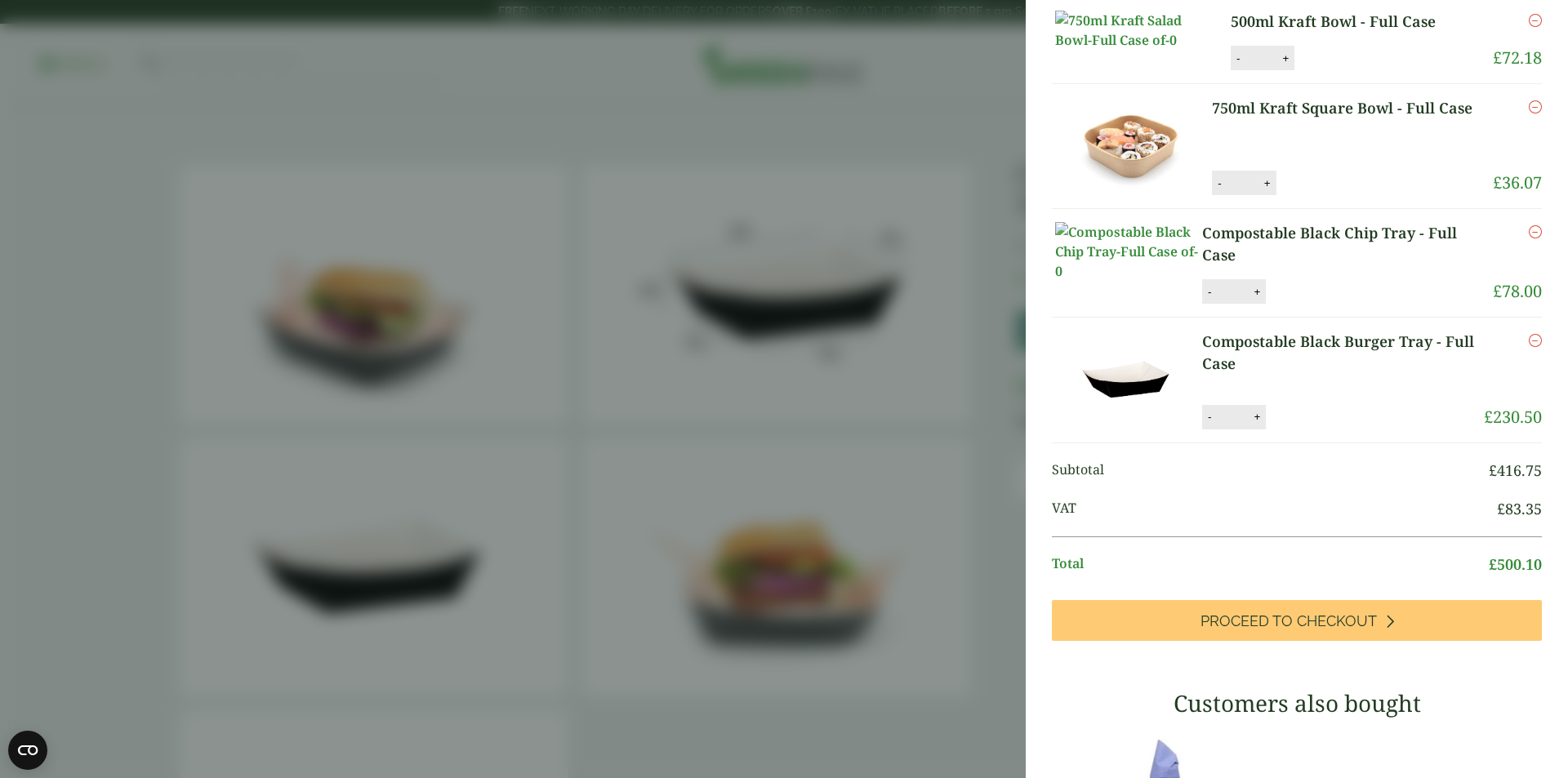
scroll to position [15, 0]
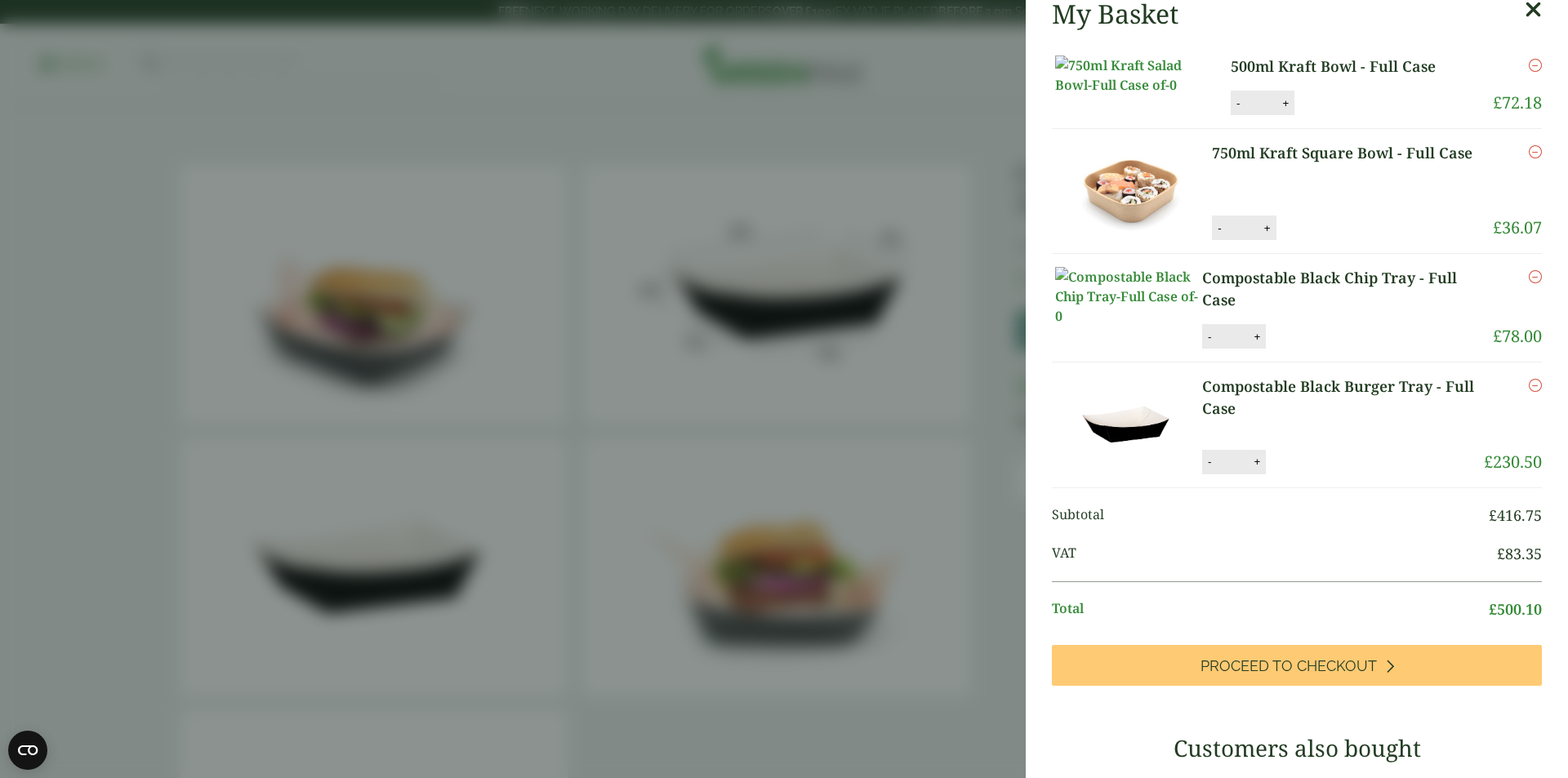
click at [1259, 468] on button "+" at bounding box center [1257, 461] width 17 height 14
click at [1259, 475] on div "Compostable Black Burger Tray - Full Case quantity - ** + Update" at bounding box center [1323, 462] width 241 height 25
click at [1254, 468] on button "+" at bounding box center [1257, 461] width 17 height 14
type input "**"
click at [1291, 475] on button "Update" at bounding box center [1310, 462] width 82 height 25
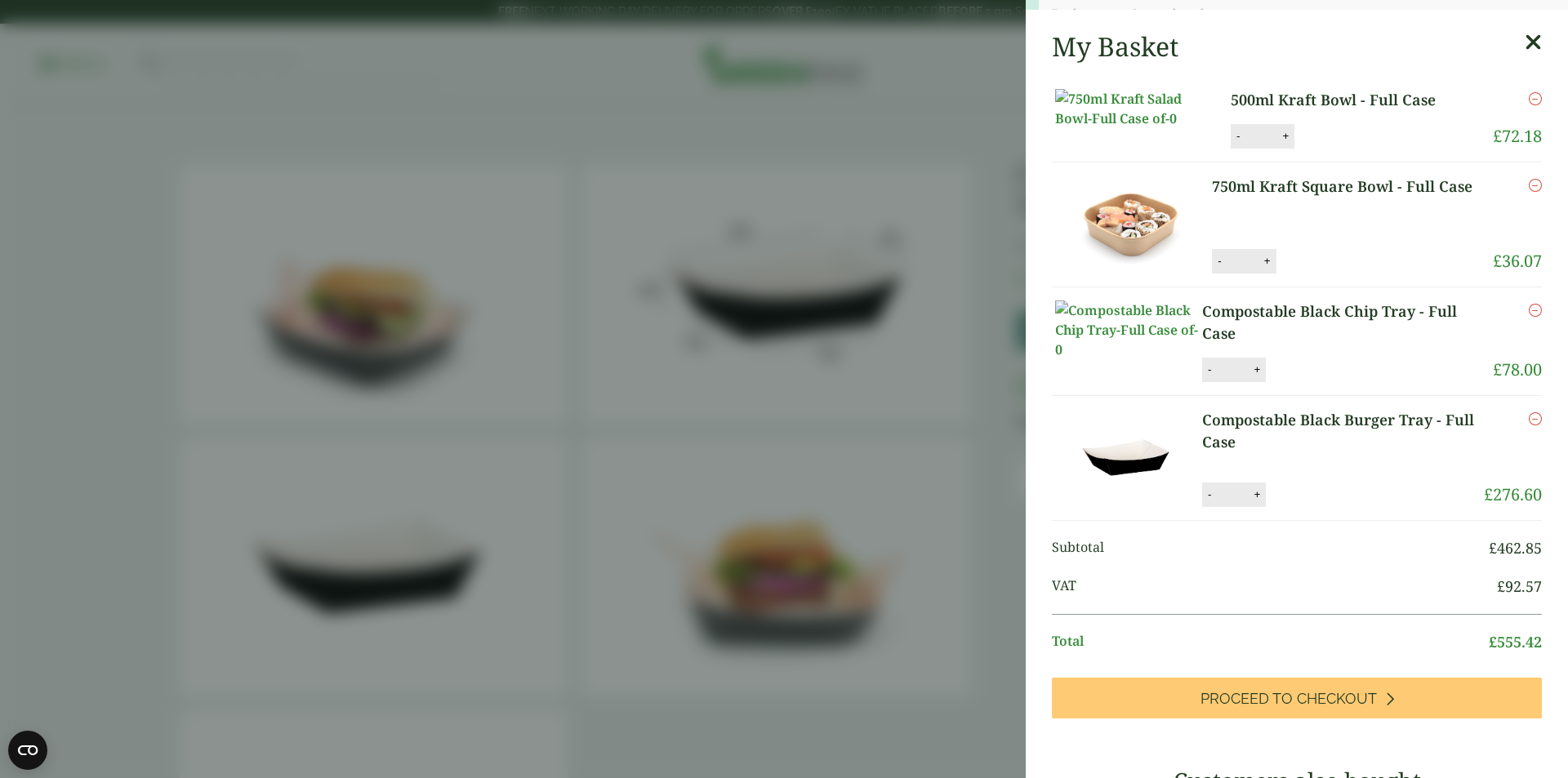
scroll to position [0, 0]
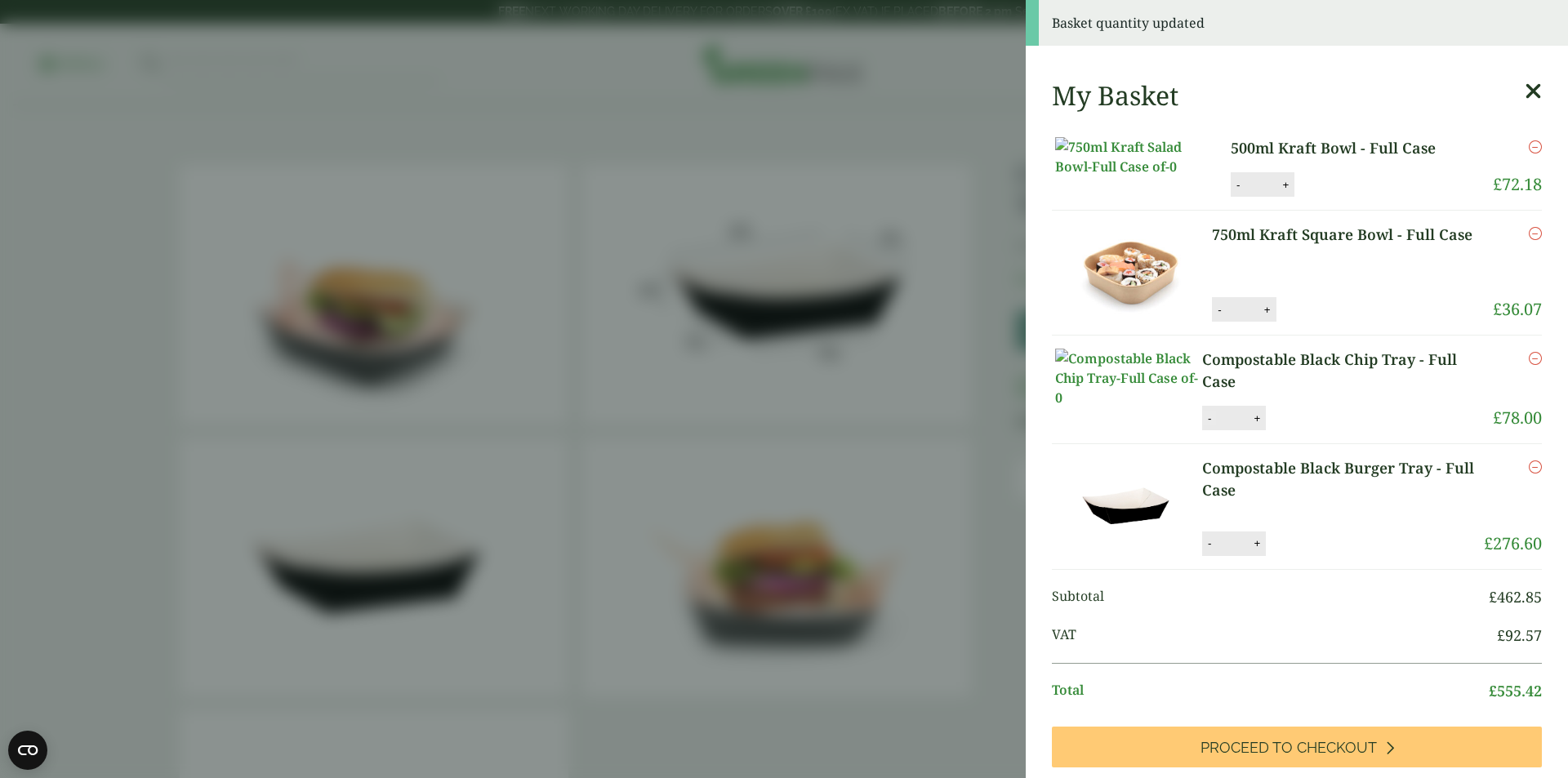
click at [1205, 425] on button "-" at bounding box center [1209, 418] width 13 height 14
type input "*"
click at [1310, 431] on button "Update" at bounding box center [1310, 419] width 82 height 25
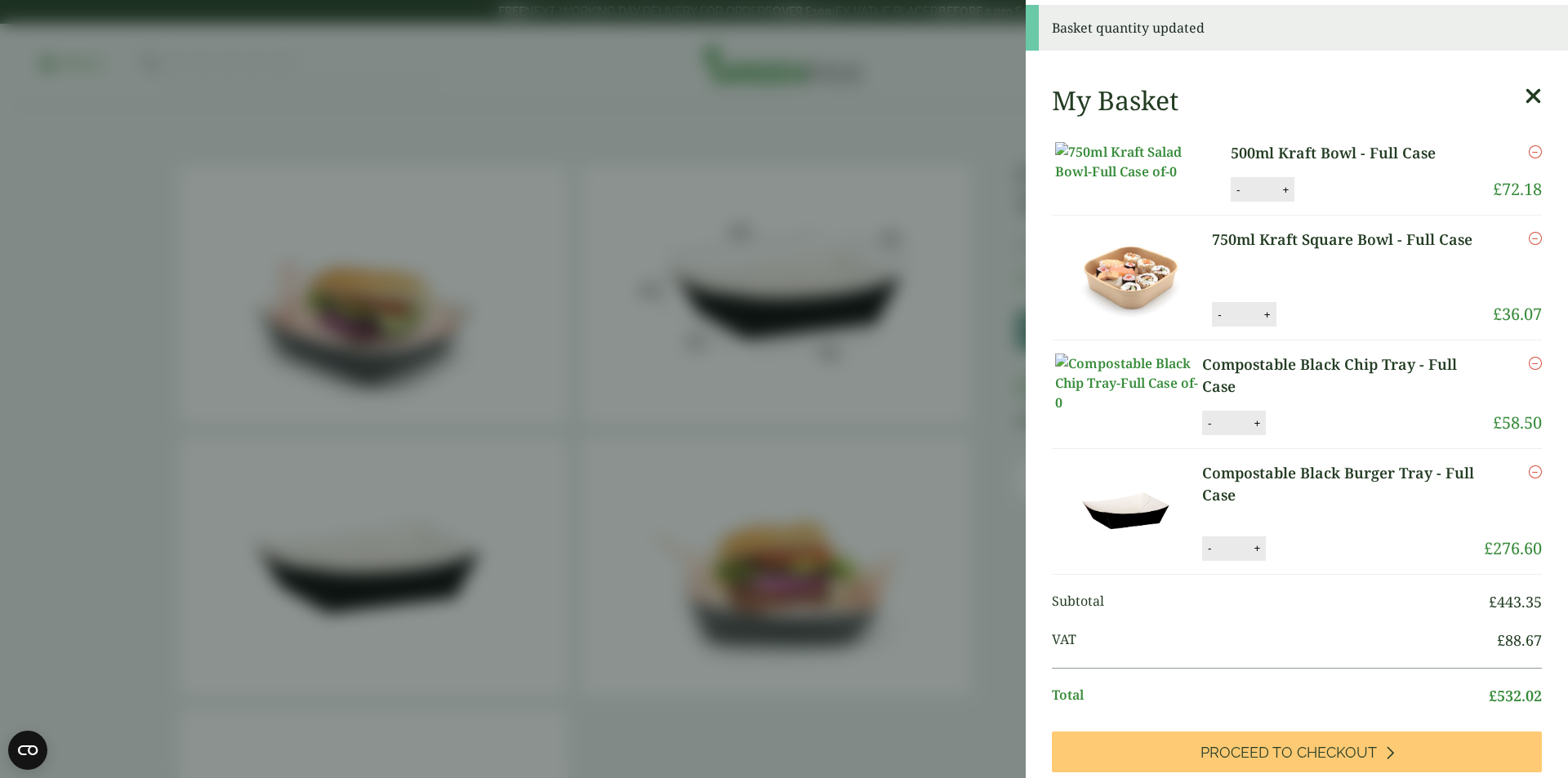
scroll to position [245, 0]
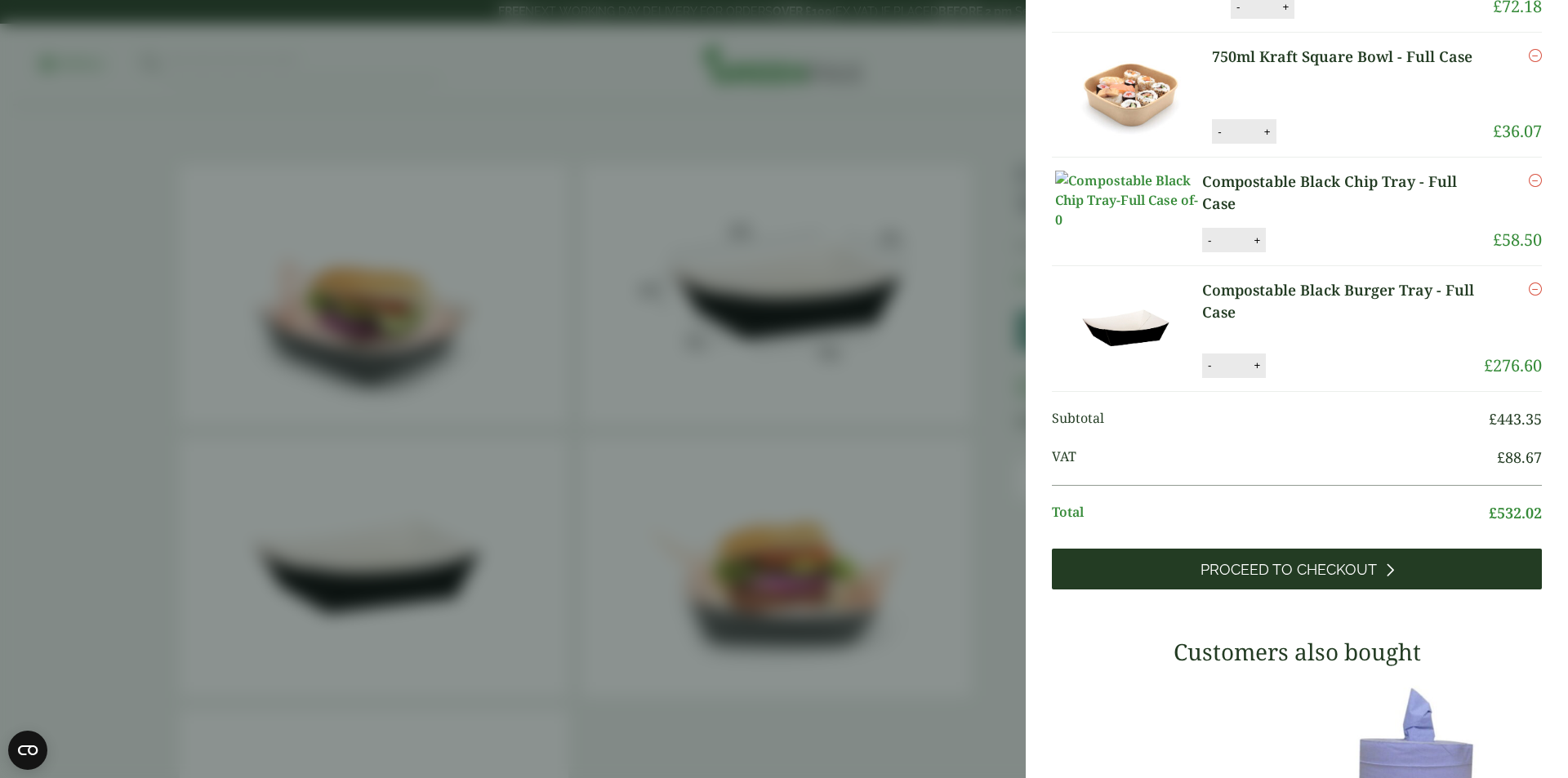
click at [1343, 590] on link "Proceed to Checkout" at bounding box center [1296, 569] width 490 height 40
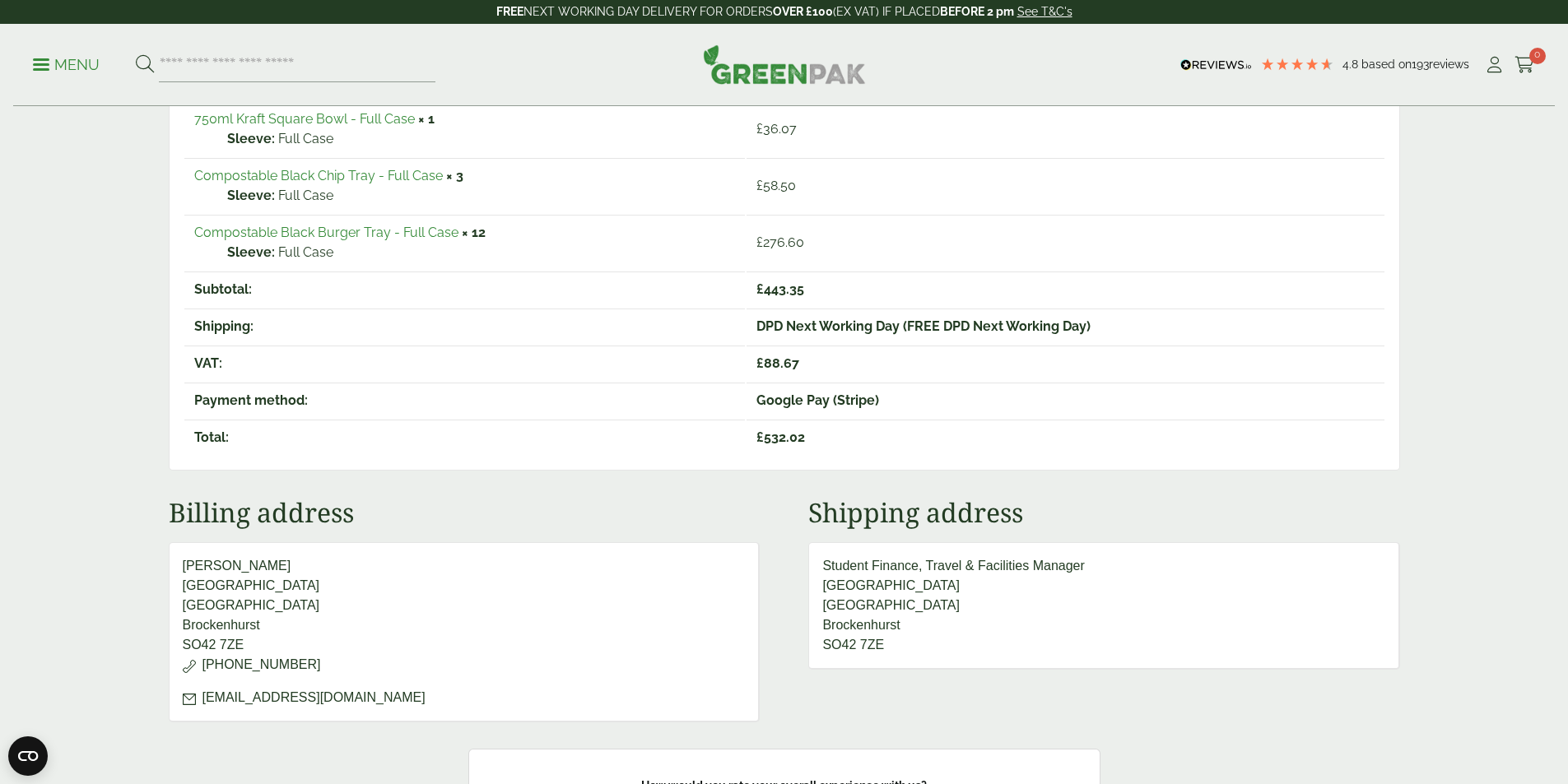
scroll to position [411, 0]
